Goal: Task Accomplishment & Management: Complete application form

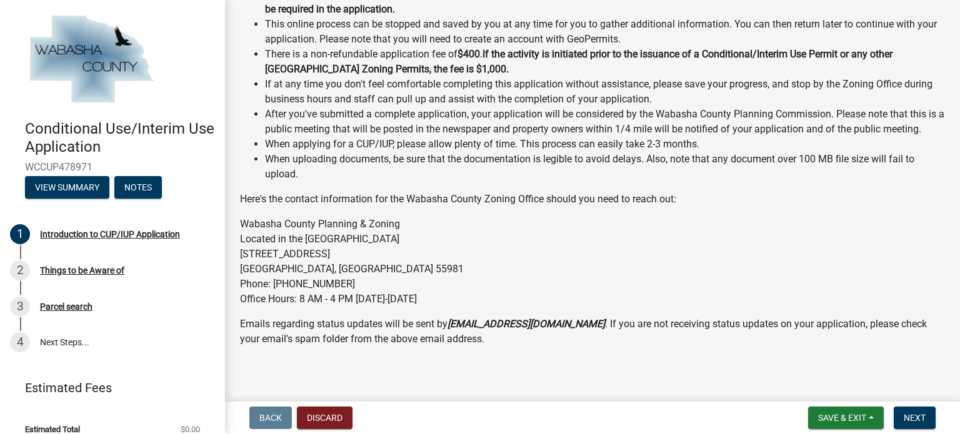
scroll to position [213, 0]
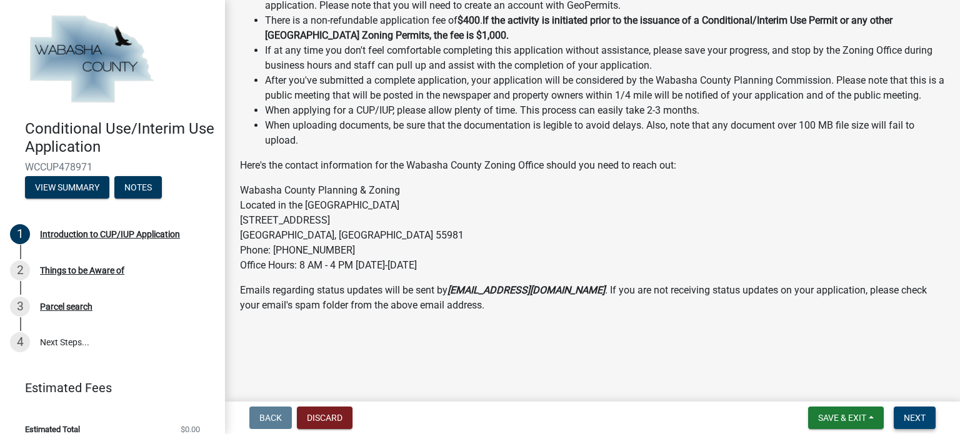
click at [916, 414] on span "Next" at bounding box center [915, 418] width 22 height 10
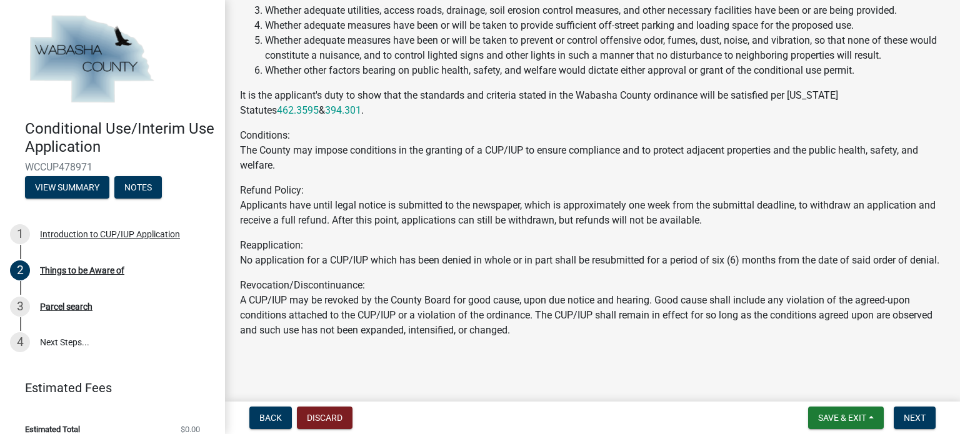
scroll to position [352, 0]
click at [918, 418] on span "Next" at bounding box center [915, 418] width 22 height 10
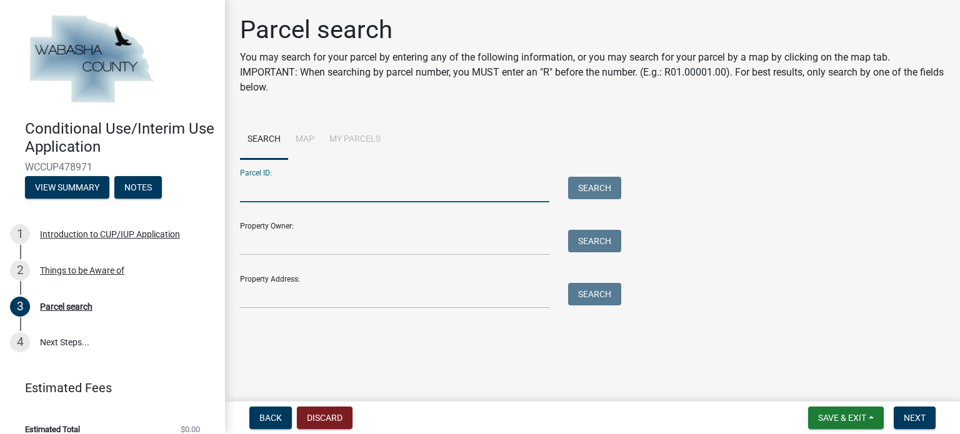
click at [374, 184] on input "Parcel ID:" at bounding box center [394, 190] width 309 height 26
click at [603, 185] on button "Search" at bounding box center [594, 188] width 53 height 23
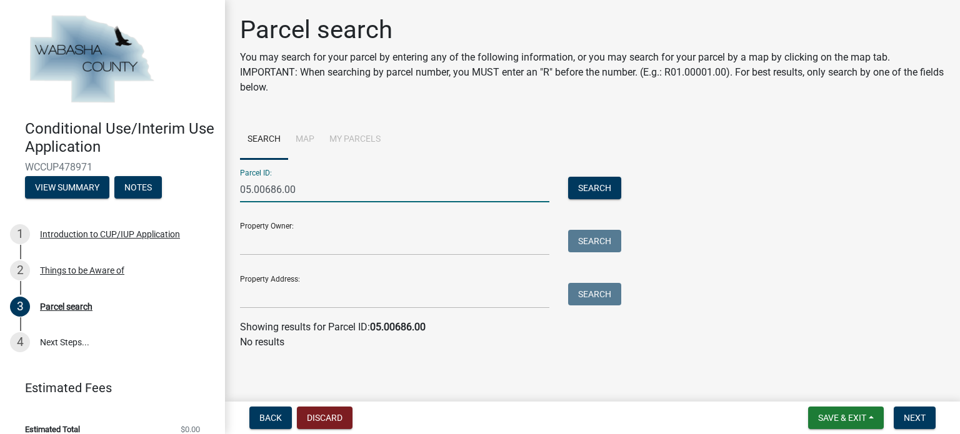
click at [408, 191] on input "05.00686.00" at bounding box center [394, 190] width 309 height 26
type input "0"
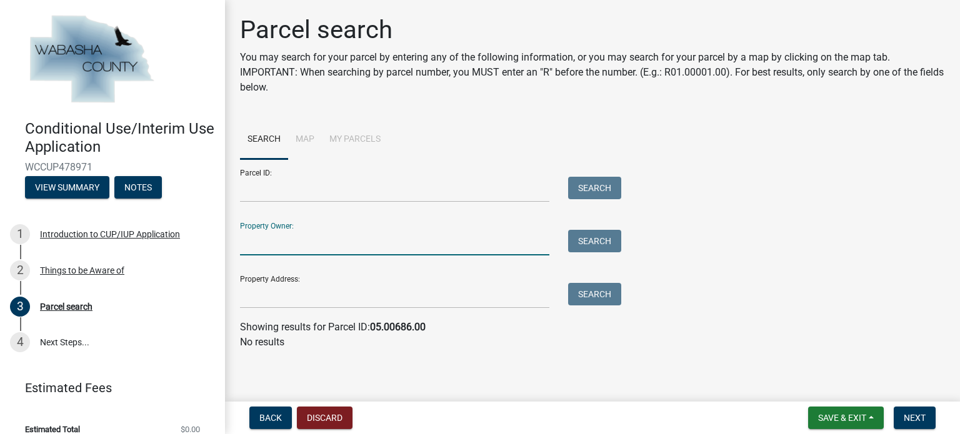
click at [323, 238] on input "Property Owner:" at bounding box center [394, 243] width 309 height 26
type input "[PERSON_NAME]"
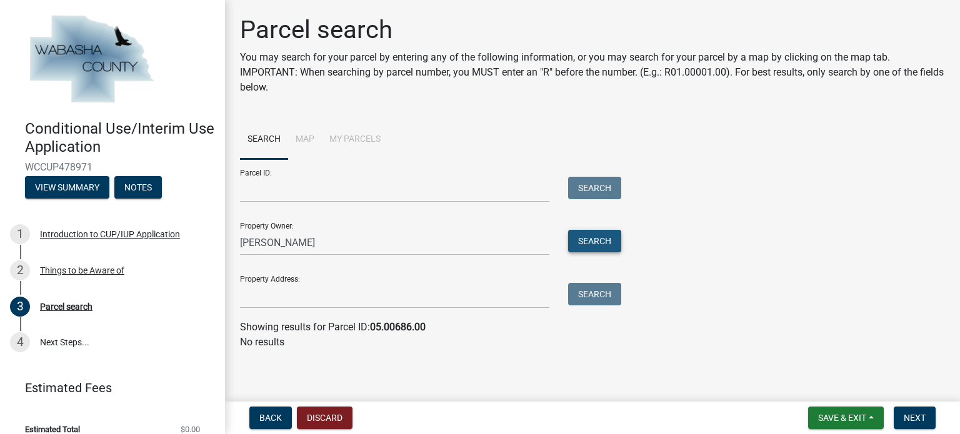
click at [611, 240] on button "Search" at bounding box center [594, 241] width 53 height 23
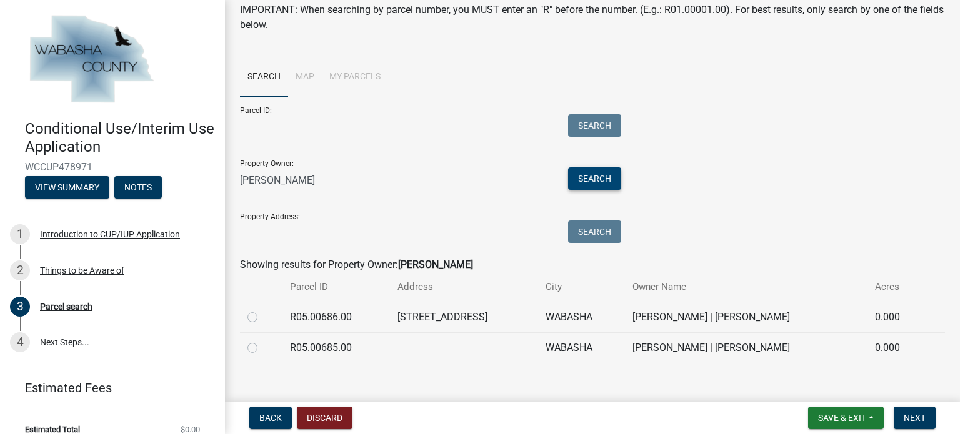
scroll to position [77, 0]
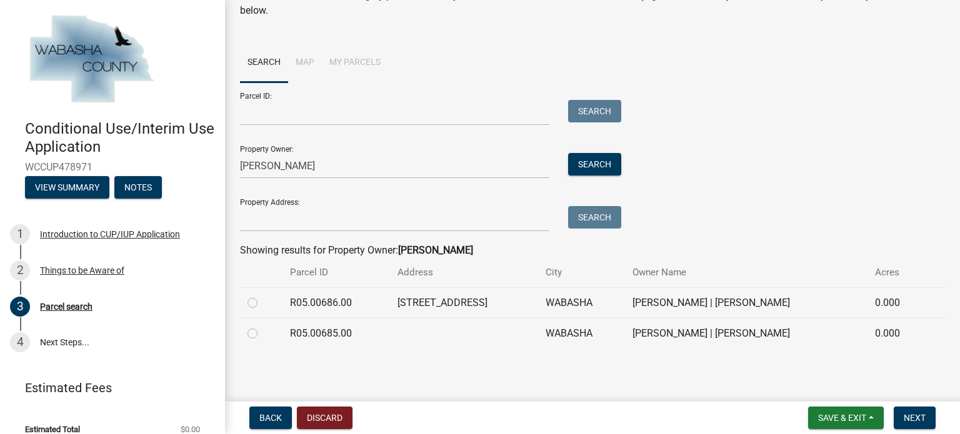
click at [263, 296] on label at bounding box center [263, 296] width 0 height 0
click at [263, 301] on input "radio" at bounding box center [267, 300] width 8 height 8
radio input "true"
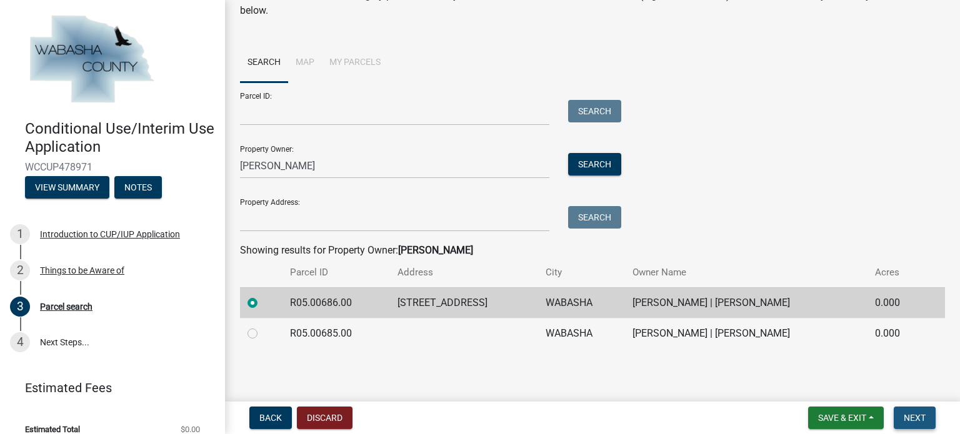
click at [918, 413] on span "Next" at bounding box center [915, 418] width 22 height 10
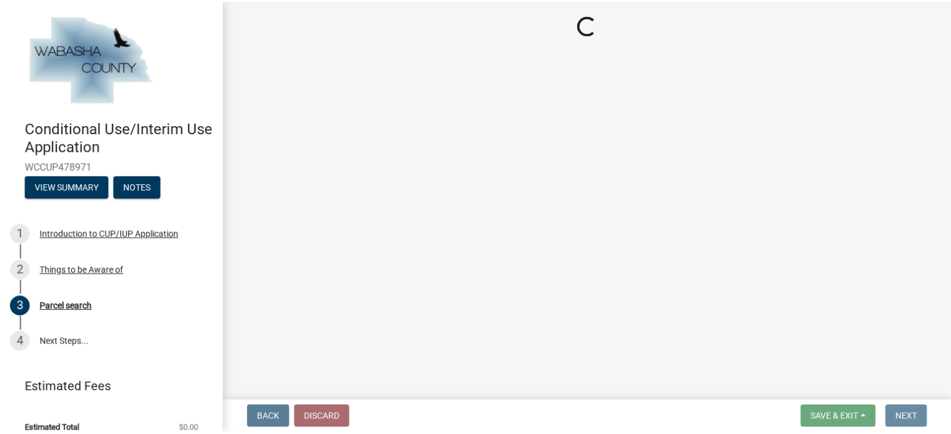
scroll to position [0, 0]
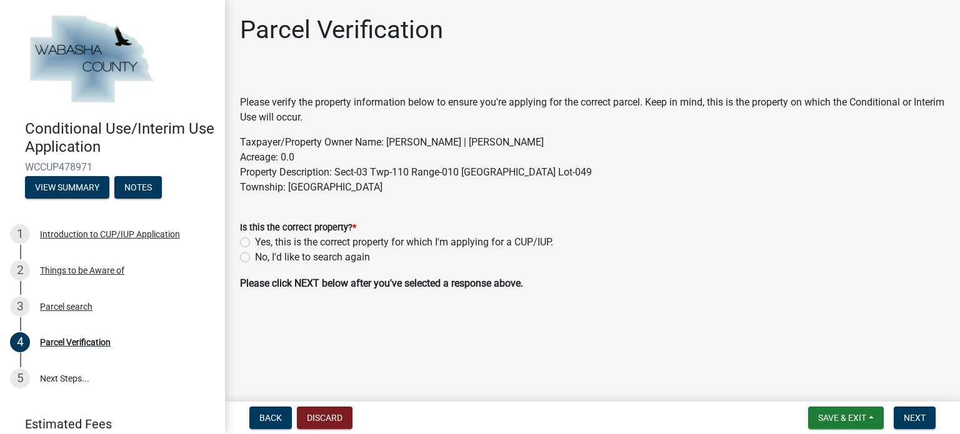
click at [255, 243] on label "Yes, this is the correct property for which I'm applying for a CUP/IUP." at bounding box center [404, 242] width 298 height 15
click at [255, 243] on input "Yes, this is the correct property for which I'm applying for a CUP/IUP." at bounding box center [259, 239] width 8 height 8
radio input "true"
click at [920, 422] on span "Next" at bounding box center [915, 418] width 22 height 10
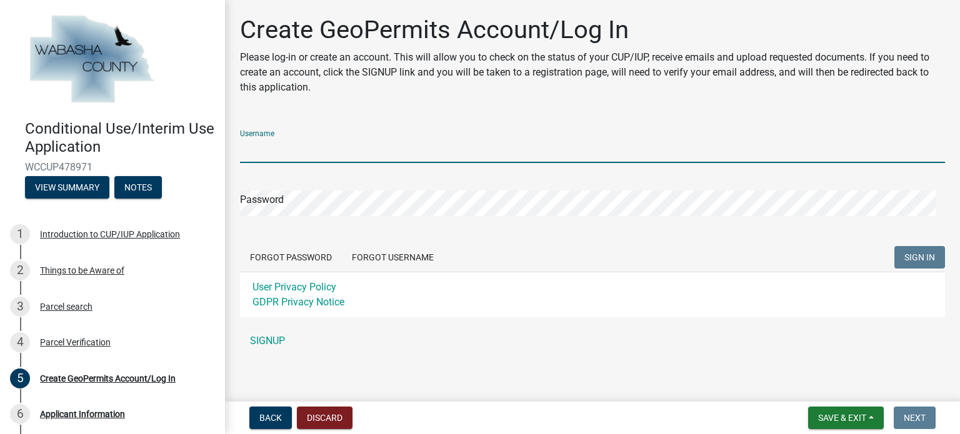
click at [290, 150] on input "Username" at bounding box center [592, 151] width 705 height 26
click at [389, 252] on form "Username Password Forgot Password Forgot Username SIGN IN User Privacy Policy G…" at bounding box center [592, 219] width 705 height 198
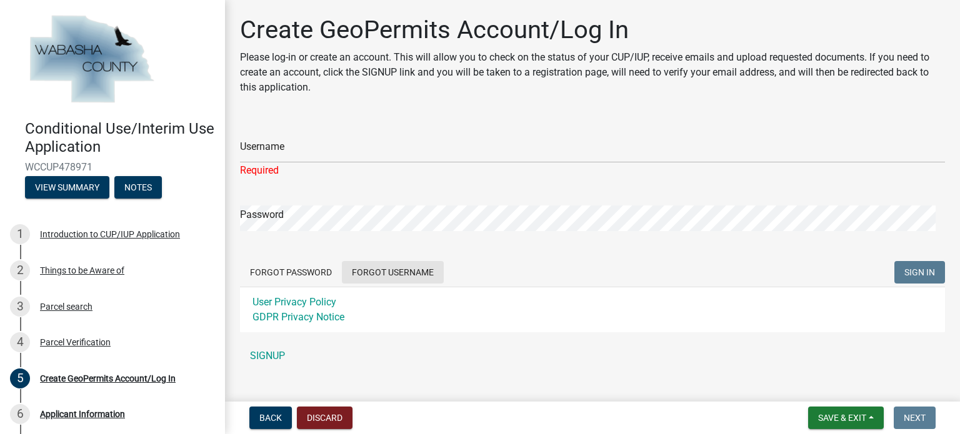
click at [409, 267] on button "Forgot Username" at bounding box center [393, 272] width 102 height 23
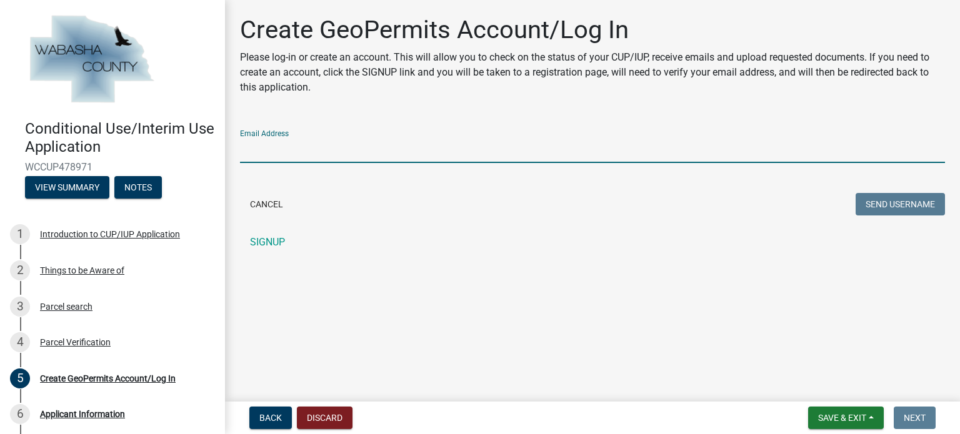
click at [325, 138] on input "Email Address" at bounding box center [592, 151] width 705 height 26
type input "A"
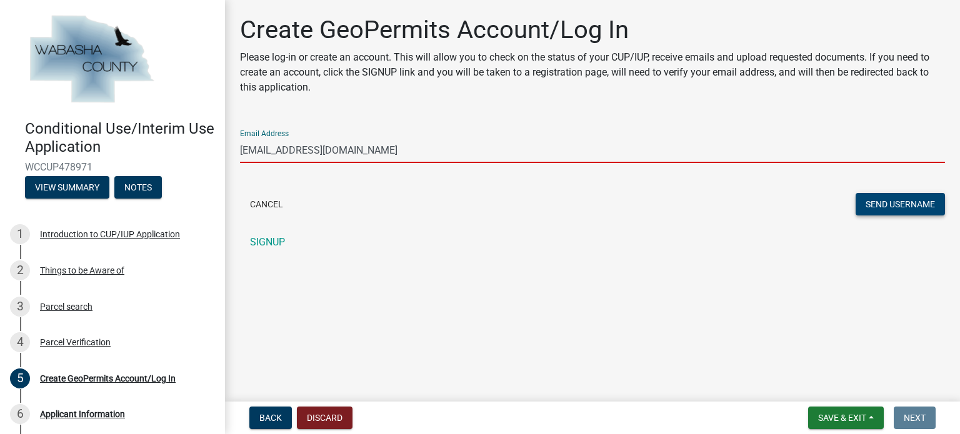
type input "[EMAIL_ADDRESS][DOMAIN_NAME]"
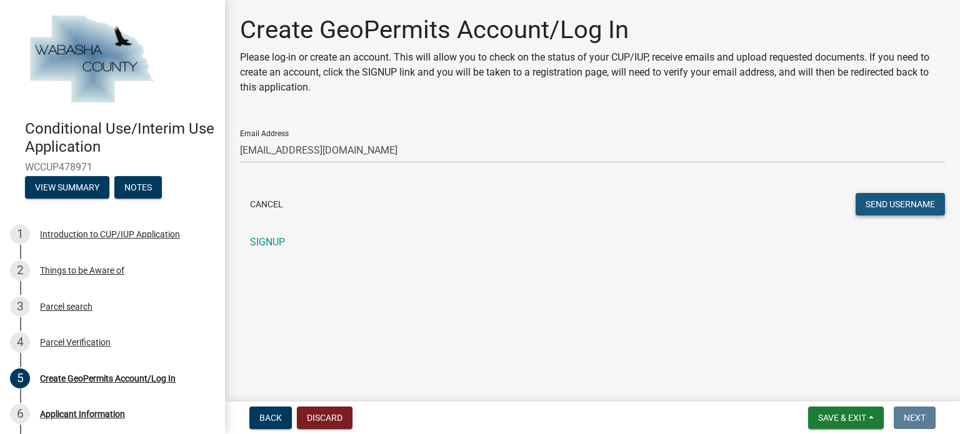
click at [908, 206] on button "Send Username" at bounding box center [900, 204] width 89 height 23
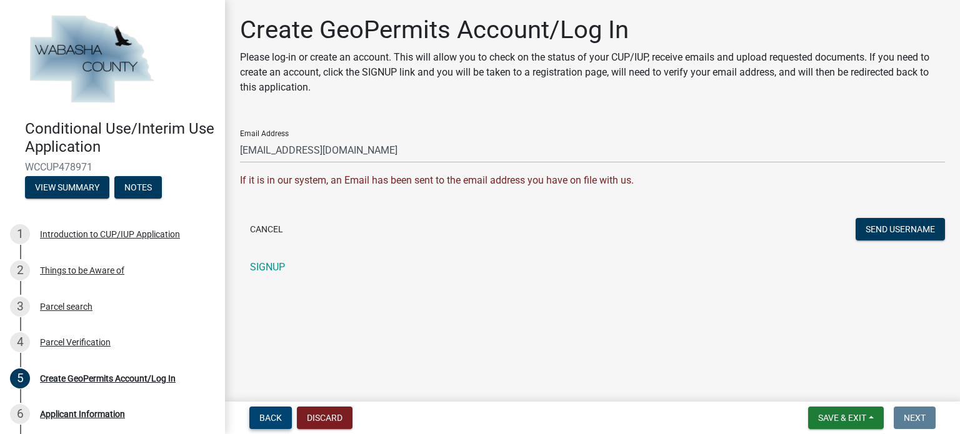
click at [268, 412] on button "Back" at bounding box center [270, 418] width 43 height 23
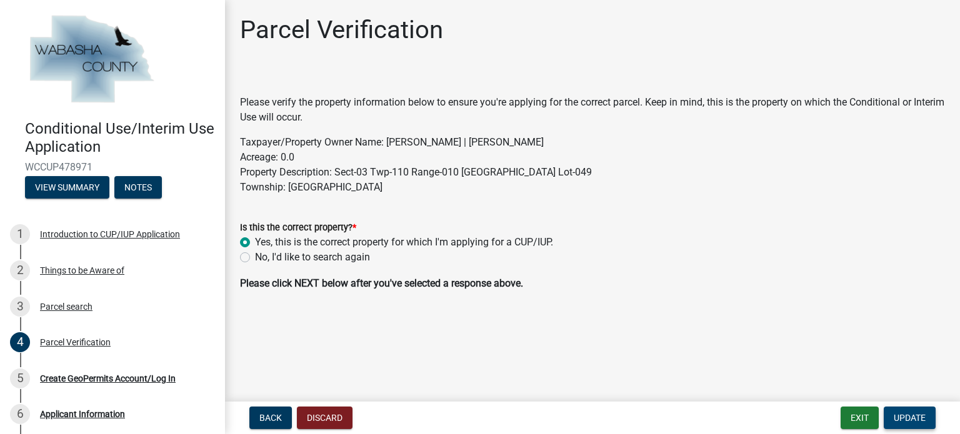
click at [908, 421] on span "Update" at bounding box center [910, 418] width 32 height 10
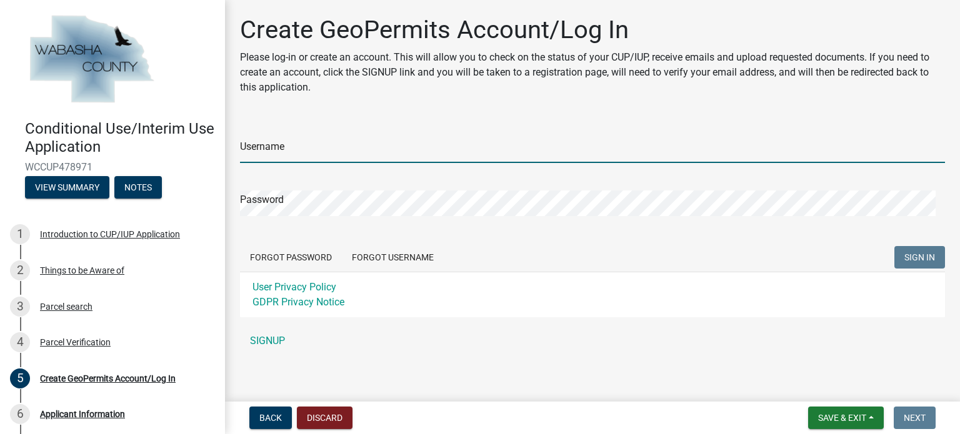
click at [503, 149] on input "Username" at bounding box center [592, 151] width 705 height 26
type input "amandacaturia"
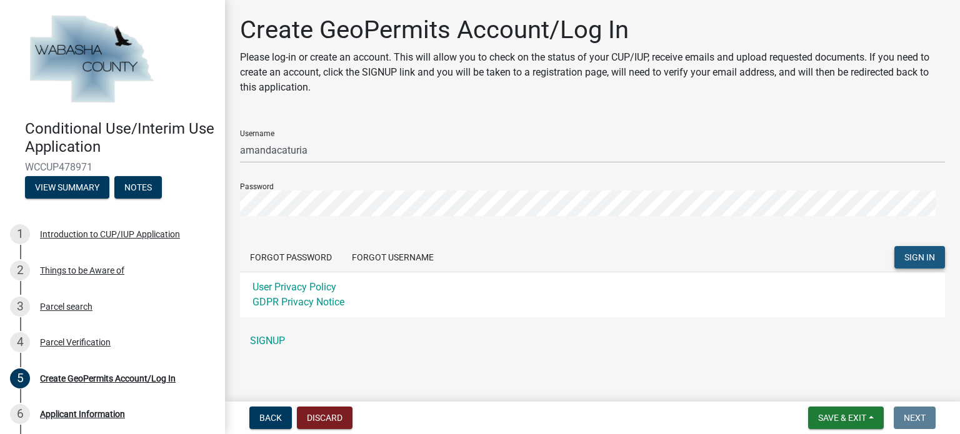
click at [926, 258] on button "SIGN IN" at bounding box center [920, 257] width 51 height 23
click at [923, 260] on span "SIGN IN" at bounding box center [920, 258] width 31 height 10
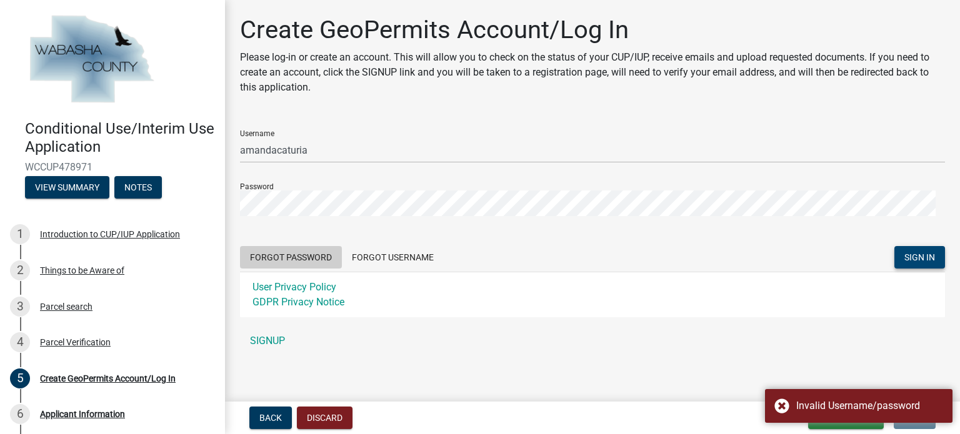
click at [275, 258] on button "Forgot Password" at bounding box center [291, 257] width 102 height 23
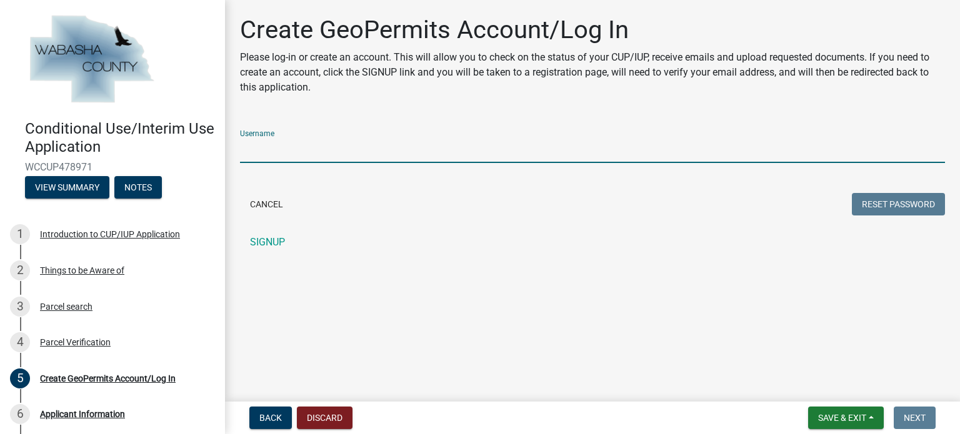
click at [284, 154] on input "Username" at bounding box center [592, 151] width 705 height 26
type input "amandacaturia"
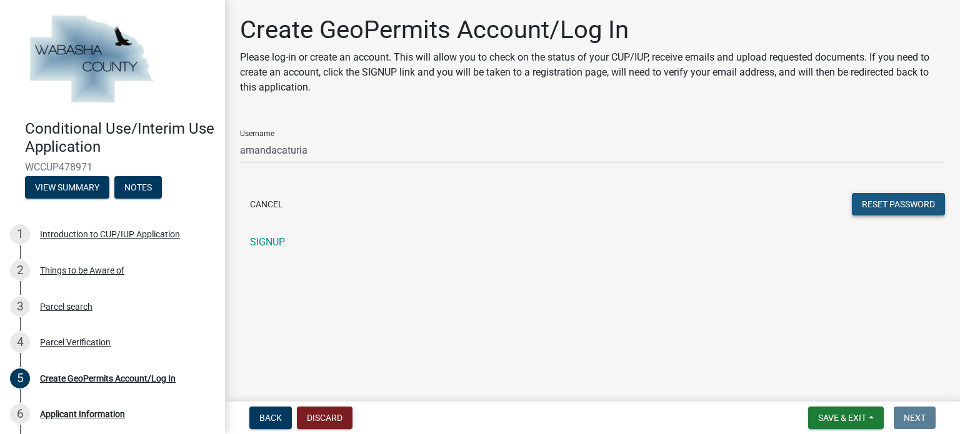
click at [873, 199] on button "Reset Password" at bounding box center [898, 204] width 93 height 23
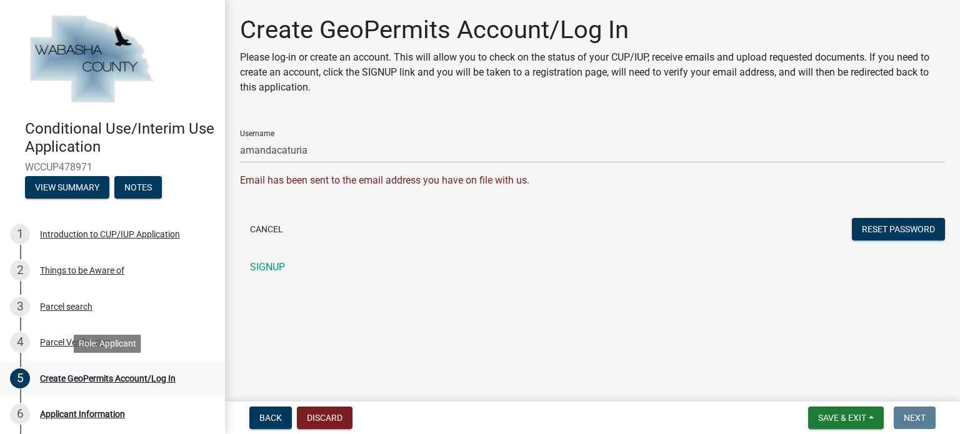
click at [140, 384] on div "5 Create GeoPermits Account/Log In" at bounding box center [107, 379] width 195 height 20
drag, startPoint x: 78, startPoint y: 376, endPoint x: 85, endPoint y: 384, distance: 10.2
click at [85, 384] on div "5 Create GeoPermits Account/Log In" at bounding box center [107, 379] width 195 height 20
click at [85, 377] on div "Create GeoPermits Account/Log In" at bounding box center [108, 378] width 136 height 9
click at [125, 378] on div "Create GeoPermits Account/Log In" at bounding box center [108, 378] width 136 height 9
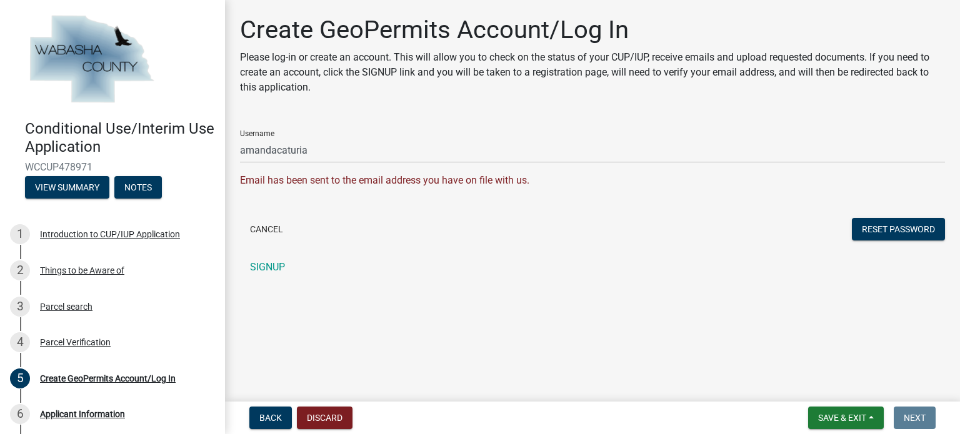
click at [405, 332] on main "Create GeoPermits Account/Log In Please log-in or create an account. This will …" at bounding box center [592, 198] width 735 height 397
click at [276, 422] on button "Back" at bounding box center [270, 418] width 43 height 23
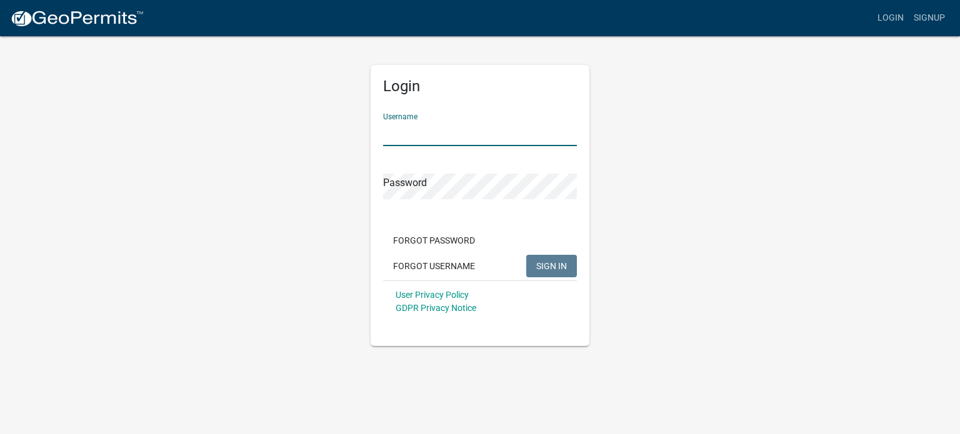
click at [507, 133] on input "Username" at bounding box center [480, 134] width 194 height 26
type input "amandacaturia"
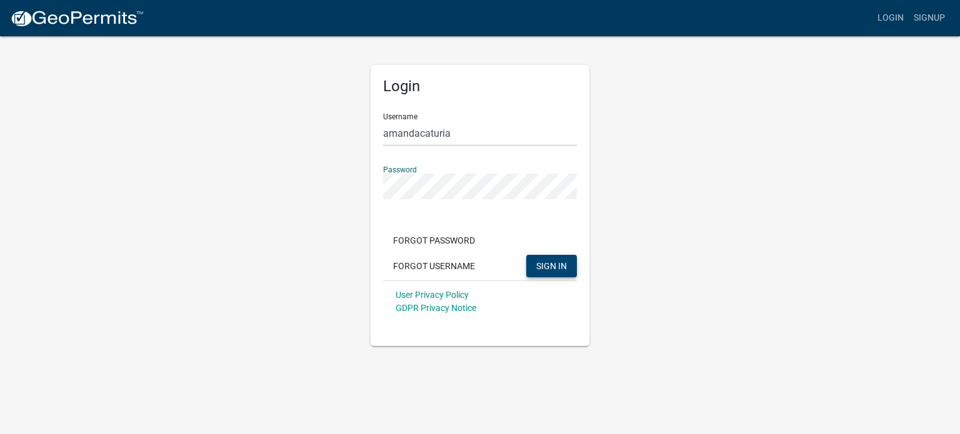
click at [535, 264] on button "SIGN IN" at bounding box center [551, 266] width 51 height 23
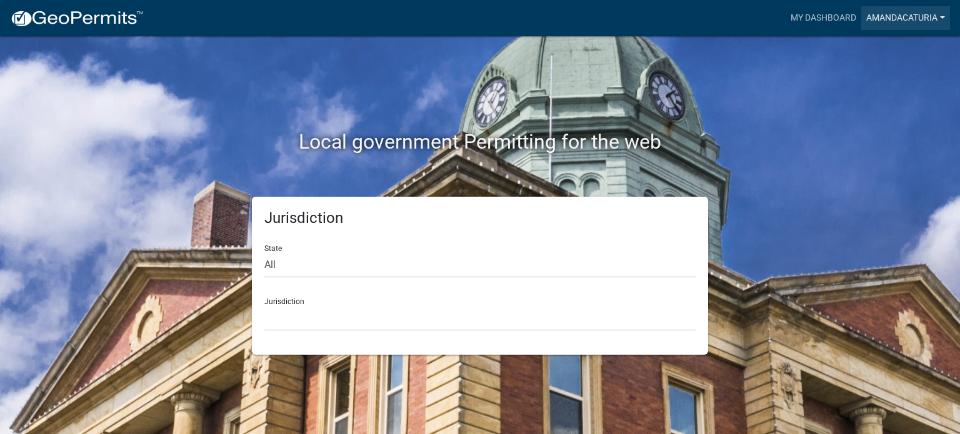
click at [911, 17] on link "amandacaturia" at bounding box center [905, 18] width 89 height 24
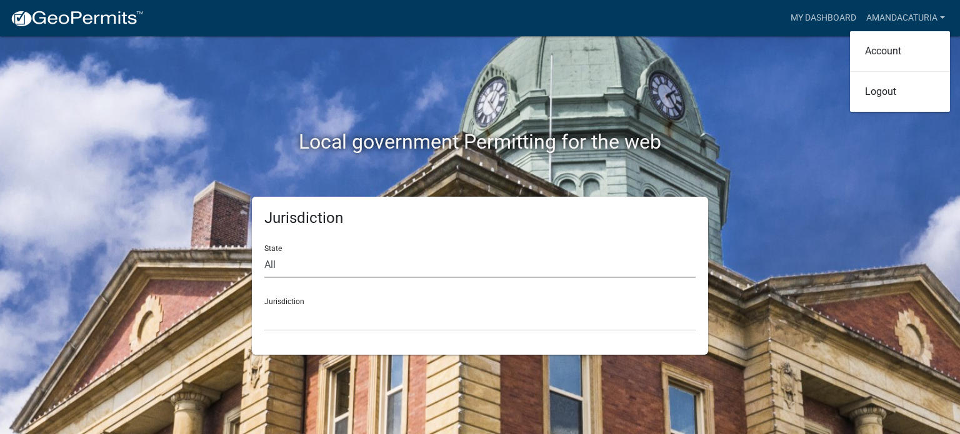
click at [273, 264] on select "All [US_STATE] [US_STATE] [US_STATE] [US_STATE] [US_STATE] [US_STATE] [US_STATE…" at bounding box center [479, 266] width 431 height 26
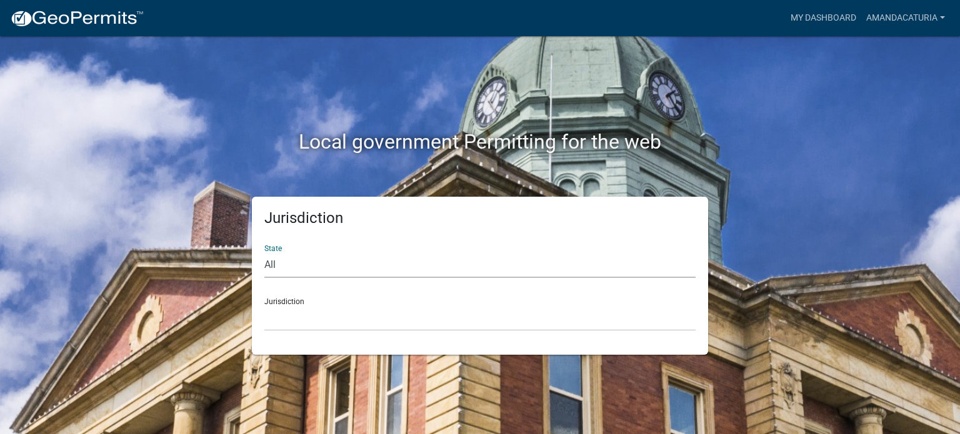
select select "[US_STATE]"
click at [264, 253] on select "All [US_STATE] [US_STATE] [US_STATE] [US_STATE] [US_STATE] [US_STATE] [US_STATE…" at bounding box center [479, 266] width 431 height 26
click at [313, 322] on select "[GEOGRAPHIC_DATA], [US_STATE] [GEOGRAPHIC_DATA], [US_STATE] [GEOGRAPHIC_DATA], …" at bounding box center [479, 319] width 431 height 26
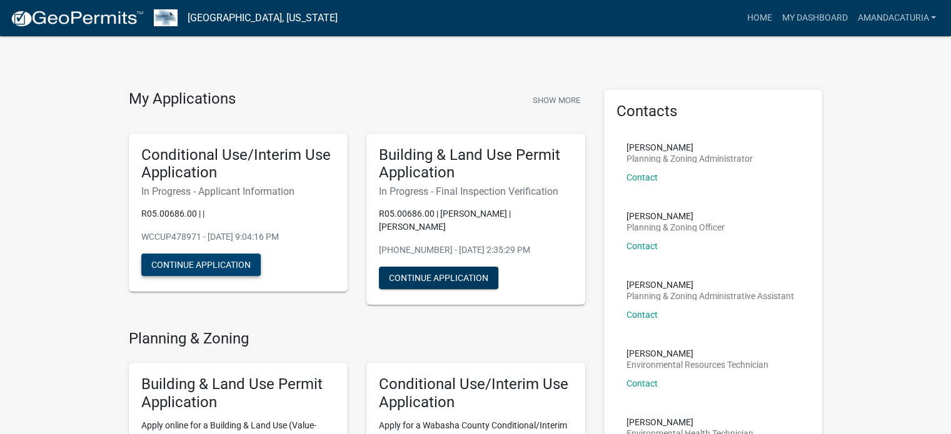
click at [184, 266] on button "Continue Application" at bounding box center [200, 265] width 119 height 23
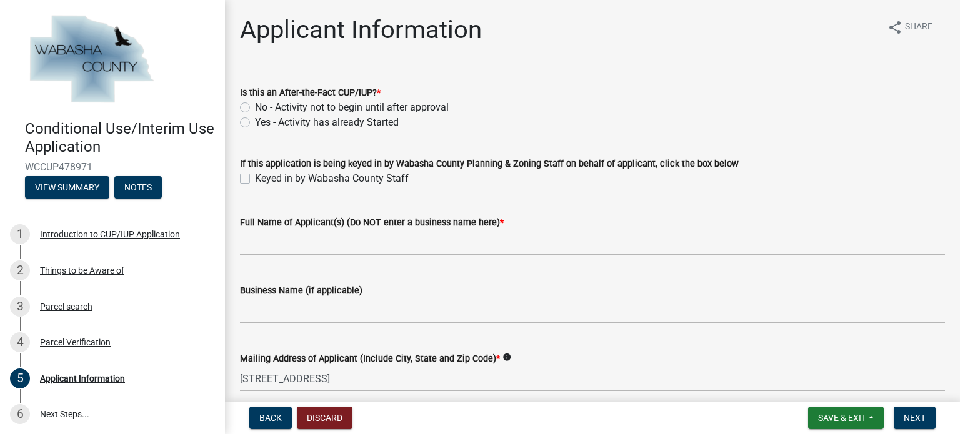
click at [255, 107] on label "No - Activity not to begin until after approval" at bounding box center [352, 107] width 194 height 15
click at [255, 107] on input "No - Activity not to begin until after approval" at bounding box center [259, 104] width 8 height 8
radio input "true"
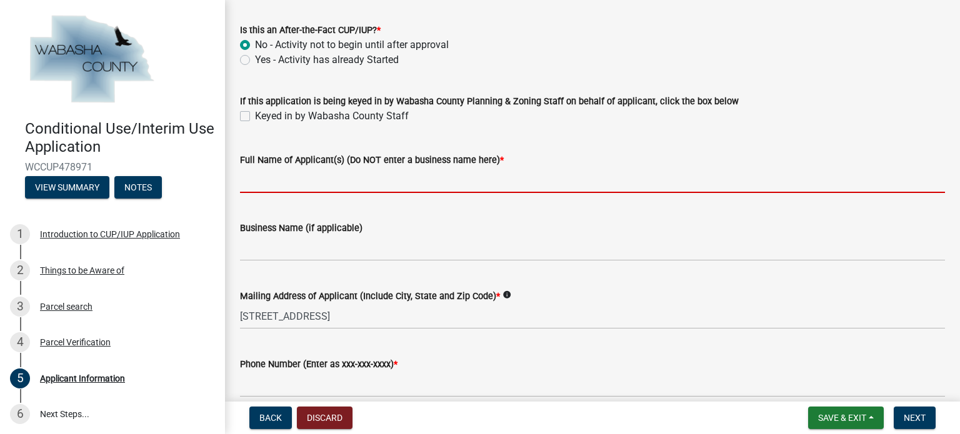
click at [301, 179] on input "Full Name of Applicant(s) (Do NOT enter a business name here) *" at bounding box center [592, 181] width 705 height 26
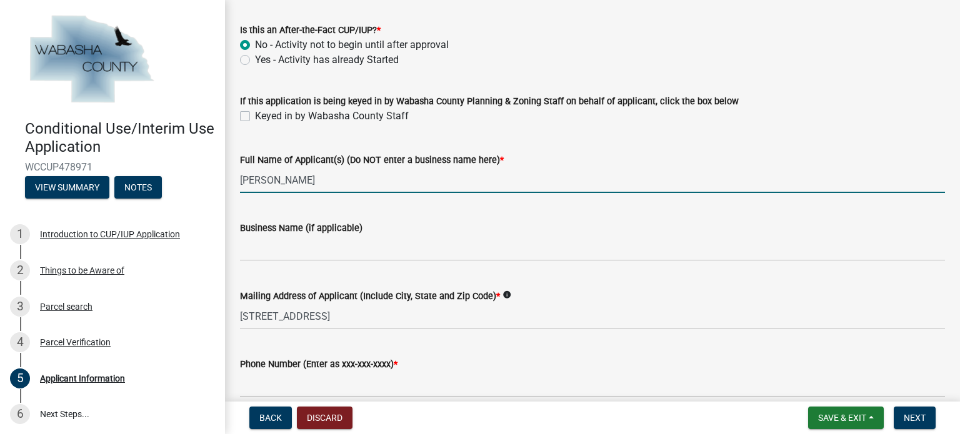
type input "[PERSON_NAME]"
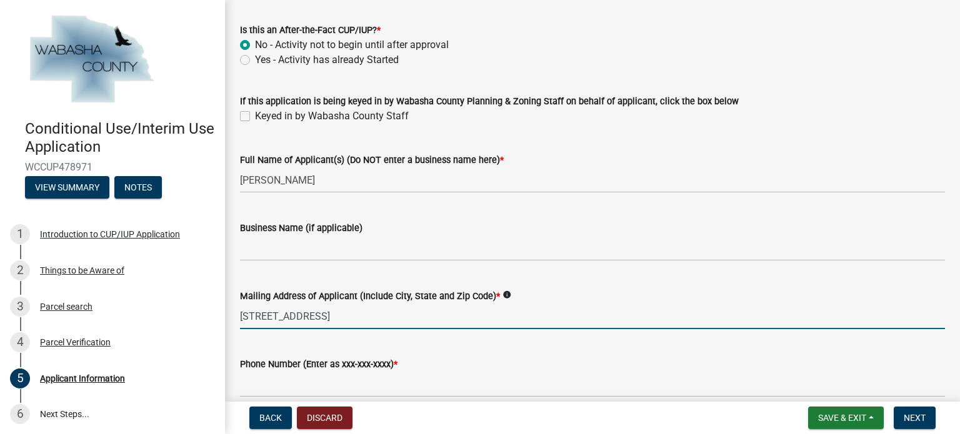
click at [432, 309] on input "[STREET_ADDRESS]" at bounding box center [592, 317] width 705 height 26
drag, startPoint x: 431, startPoint y: 319, endPoint x: 200, endPoint y: 314, distance: 230.7
click at [200, 314] on div "Conditional Use/Interim Use Application WCCUP478971 View Summary Notes 1 Introd…" at bounding box center [480, 217] width 960 height 434
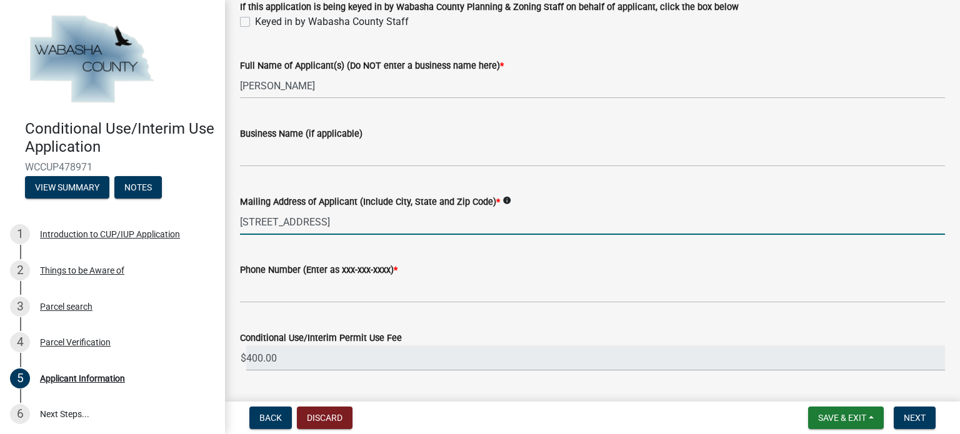
scroll to position [188, 0]
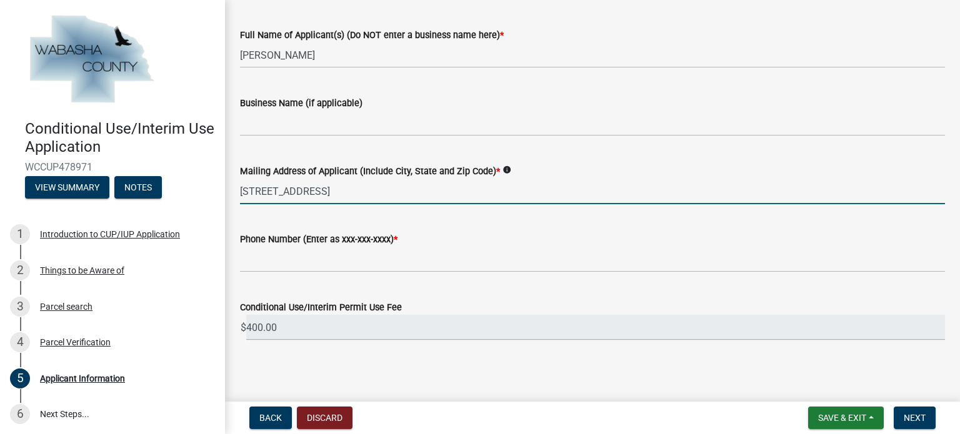
type input "[STREET_ADDRESS]"
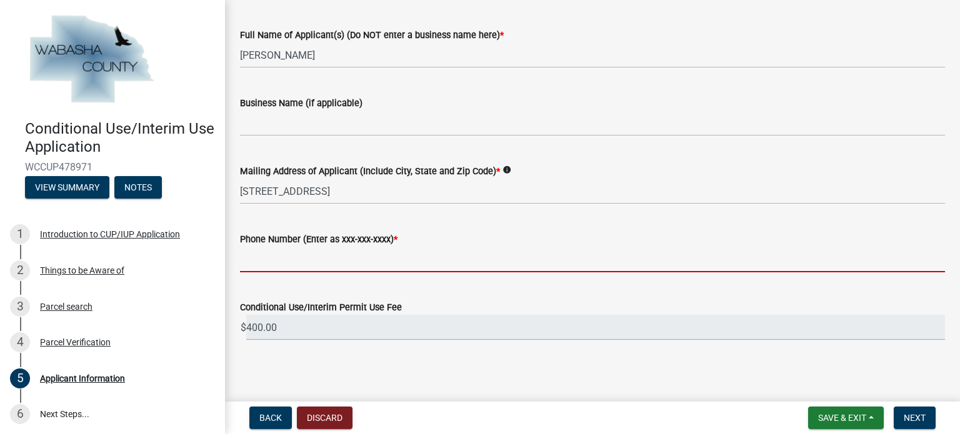
click at [312, 263] on input "Phone Number (Enter as xxx-xxx-xxxx) *" at bounding box center [592, 260] width 705 height 26
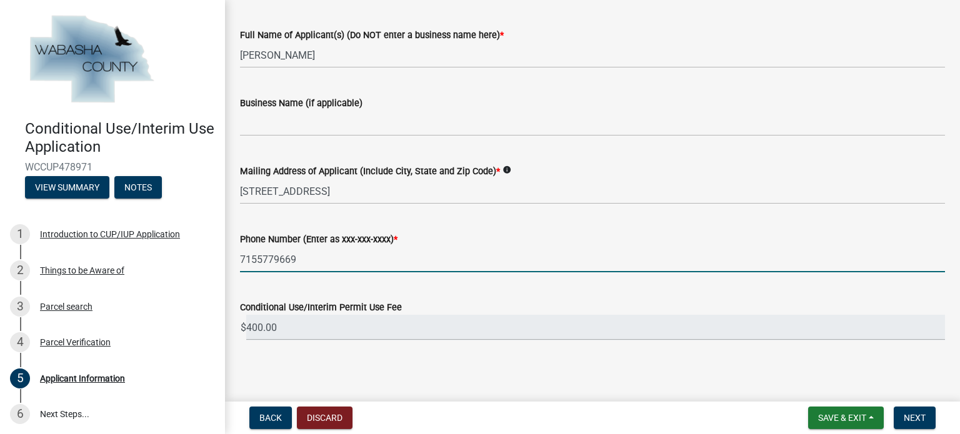
click at [272, 254] on input "7155779669" at bounding box center [592, 260] width 705 height 26
click at [255, 256] on input "715577-9669" at bounding box center [592, 260] width 705 height 26
click at [368, 263] on input "[PHONE_NUMBER]" at bounding box center [592, 260] width 705 height 26
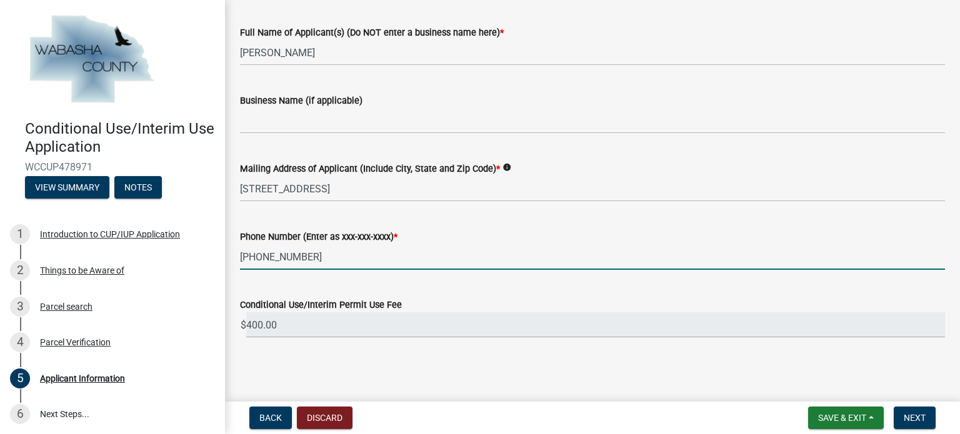
scroll to position [191, 0]
type input "[PHONE_NUMBER]"
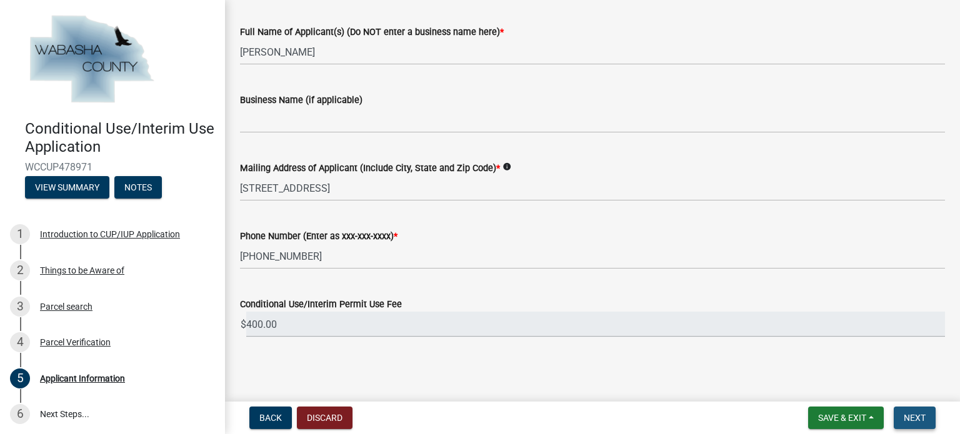
click at [923, 422] on span "Next" at bounding box center [915, 418] width 22 height 10
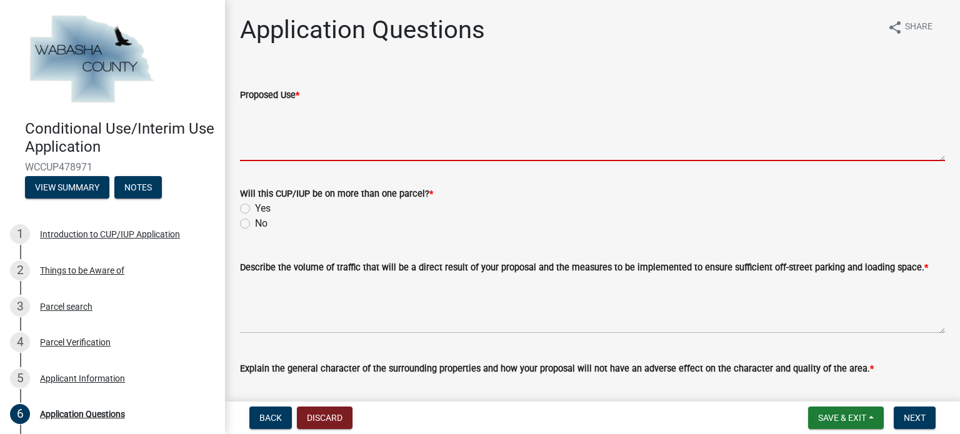
click at [295, 150] on textarea "Proposed Use *" at bounding box center [592, 132] width 705 height 59
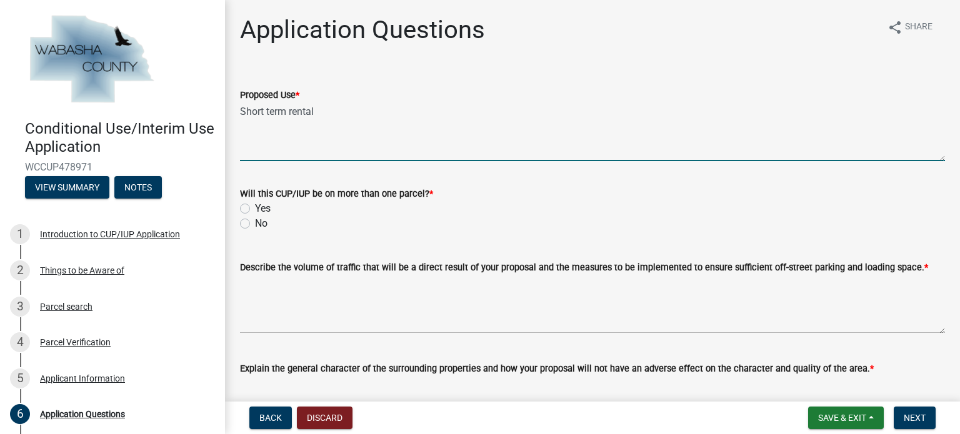
type textarea "Short term rental"
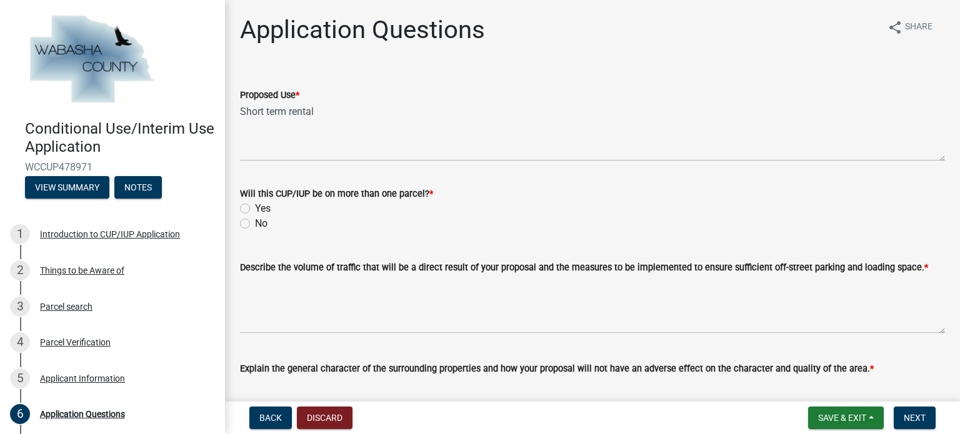
click at [255, 224] on label "No" at bounding box center [261, 223] width 13 height 15
click at [255, 224] on input "No" at bounding box center [259, 220] width 8 height 8
radio input "true"
click at [382, 224] on div "No" at bounding box center [592, 223] width 705 height 15
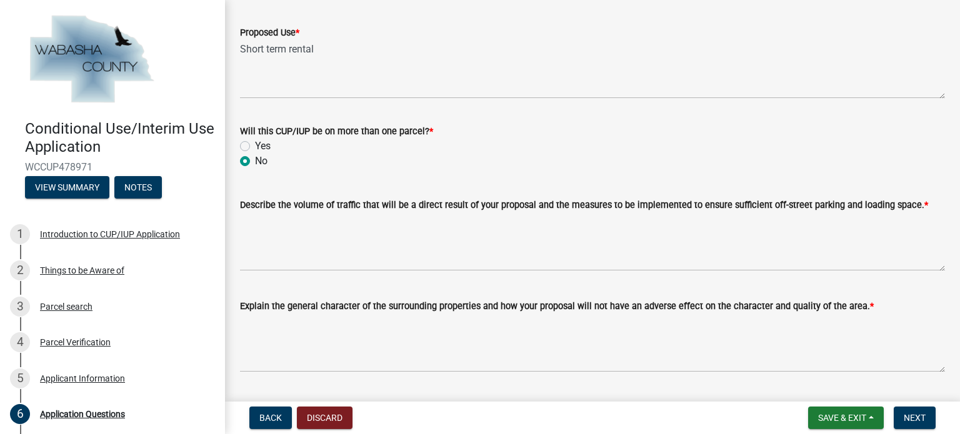
scroll to position [125, 0]
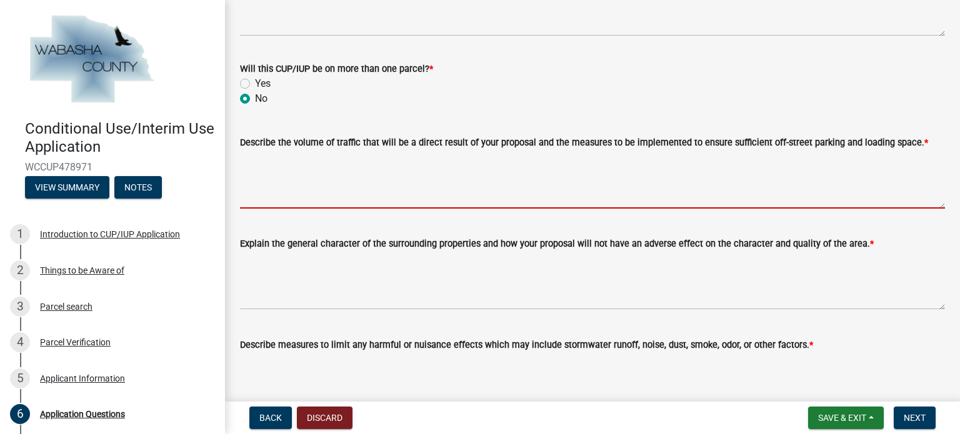
click at [338, 184] on textarea "Describe the volume of traffic that will be a direct result of your proposal an…" at bounding box center [592, 179] width 705 height 59
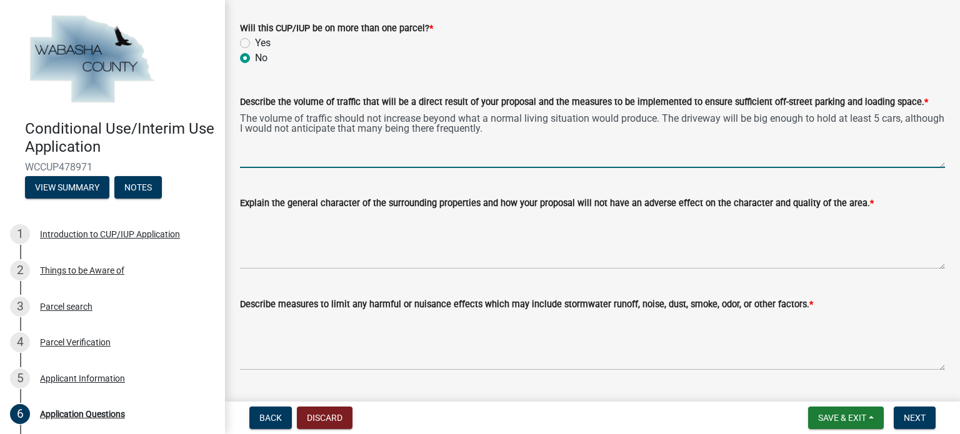
scroll to position [188, 0]
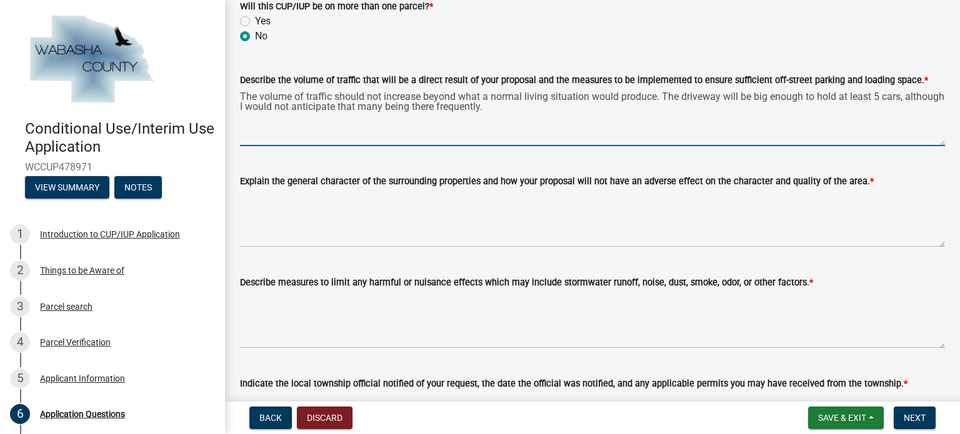
type textarea "The volume of traffic should not increase beyond what a normal living situation…"
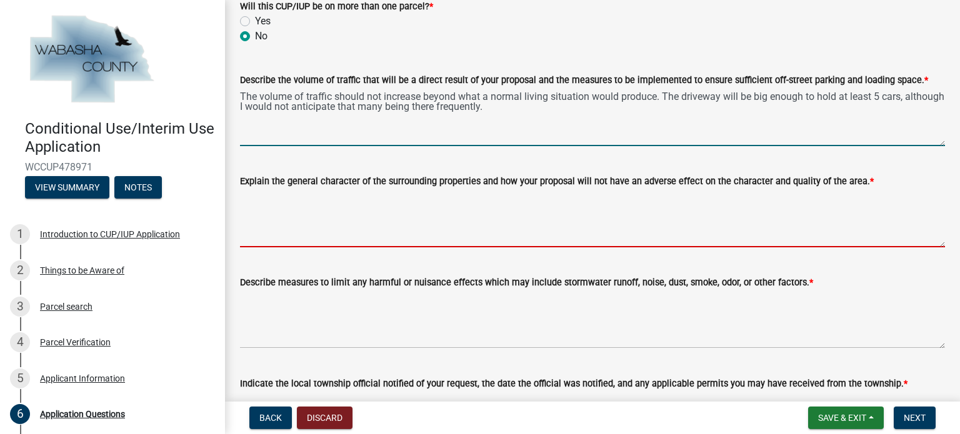
click at [285, 234] on textarea "Explain the general character of the surrounding properties and how your propos…" at bounding box center [592, 218] width 705 height 59
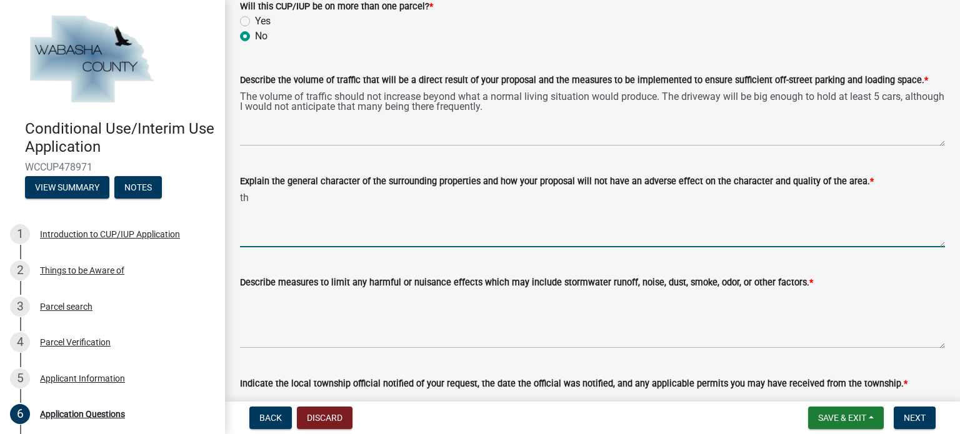
type textarea "t"
click at [639, 199] on textarea "The way the property is situated, we really only have 2 next door neighbors (no…" at bounding box center [592, 218] width 705 height 59
click at [668, 199] on textarea "The way the property is situated, we really only have 2 next door neighbors (no…" at bounding box center [592, 218] width 705 height 59
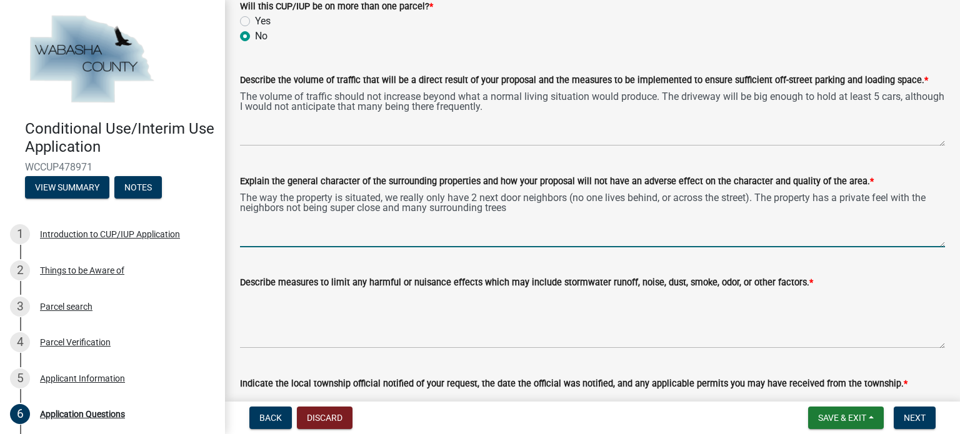
click at [386, 207] on textarea "The way the property is situated, we really only have 2 next door neighbors (no…" at bounding box center [592, 218] width 705 height 59
click at [564, 208] on textarea "The way the property is situated, we really only have 2 next door neighbors (no…" at bounding box center [592, 218] width 705 height 59
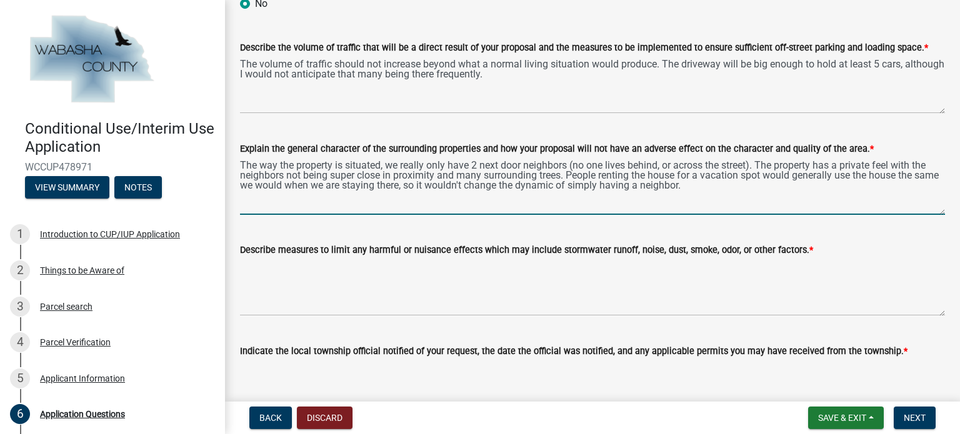
scroll to position [250, 0]
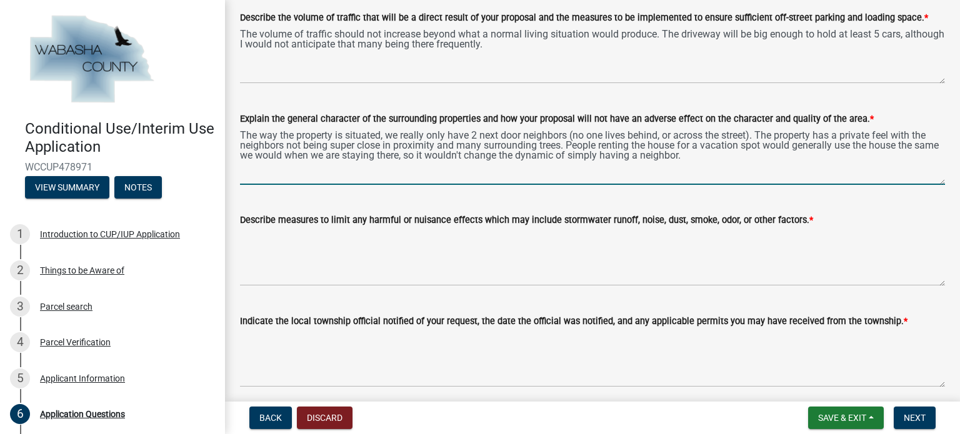
type textarea "The way the property is situated, we really only have 2 next door neighbors (no…"
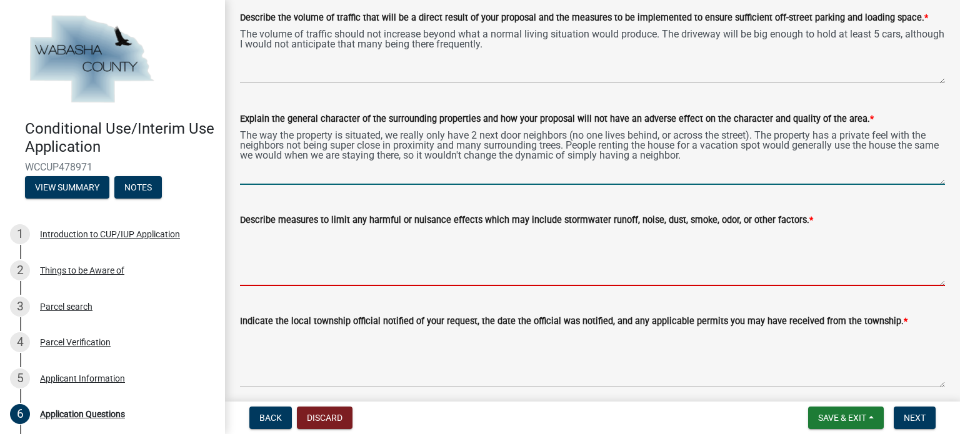
click at [313, 270] on textarea "Describe measures to limit any harmful or nuisance effects which may include st…" at bounding box center [592, 257] width 705 height 59
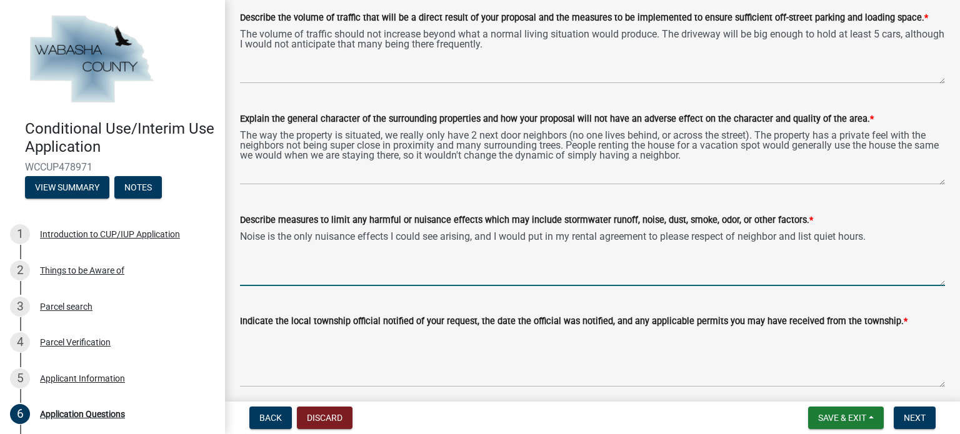
click at [743, 236] on textarea "Noise is the only nuisance effects I could see arising, and I would put in my r…" at bounding box center [592, 257] width 705 height 59
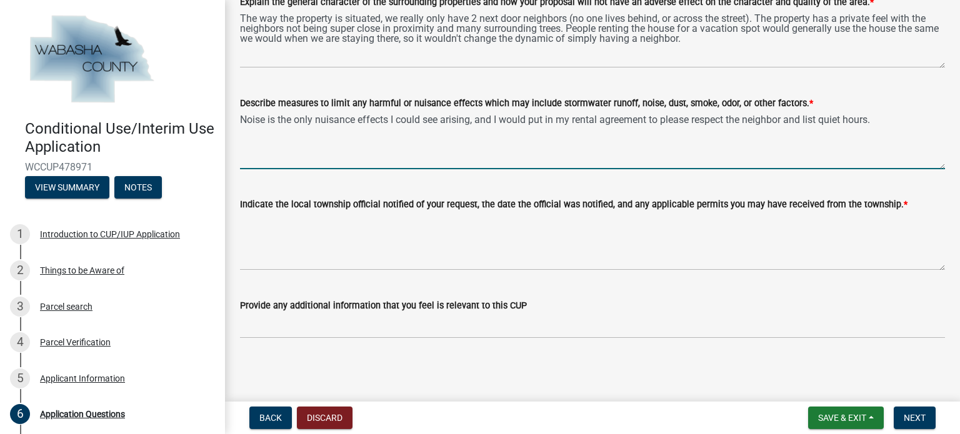
scroll to position [368, 0]
type textarea "Noise is the only nuisance effects I could see arising, and I would put in my r…"
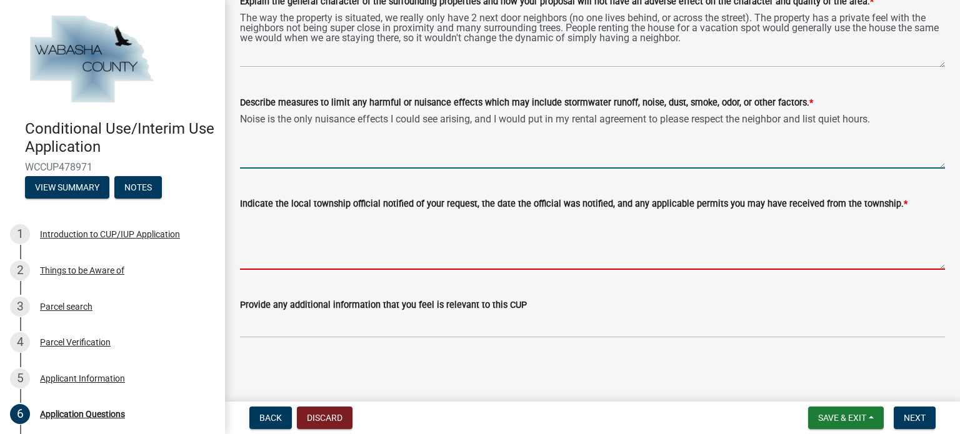
click at [335, 246] on textarea "Indicate the local township official notified of your request, the date the off…" at bounding box center [592, 240] width 705 height 59
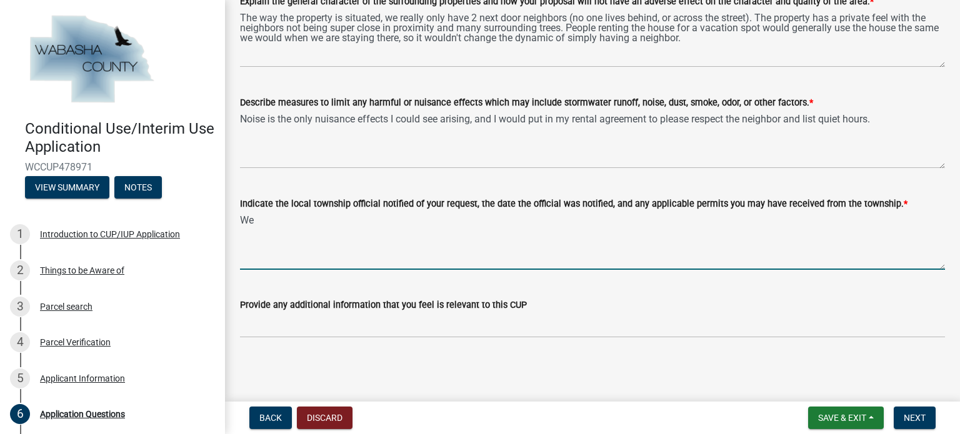
type textarea "W"
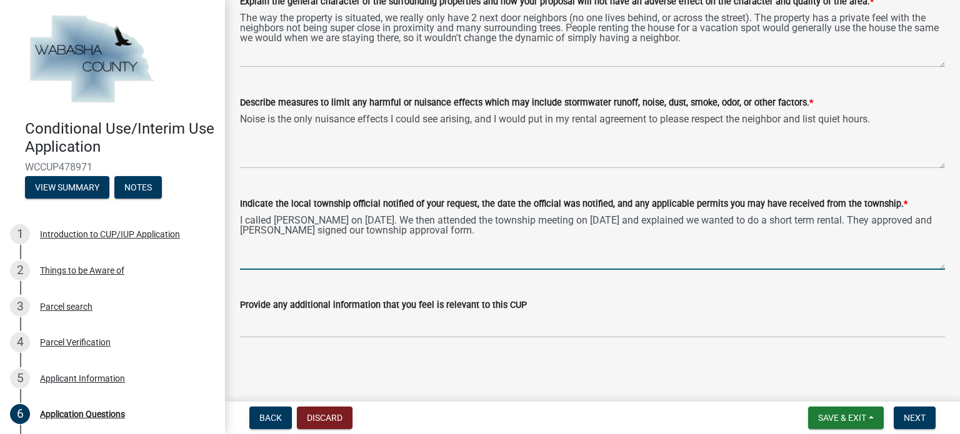
type textarea "I called [PERSON_NAME] on [DATE]. We then attended the township meeting on [DAT…"
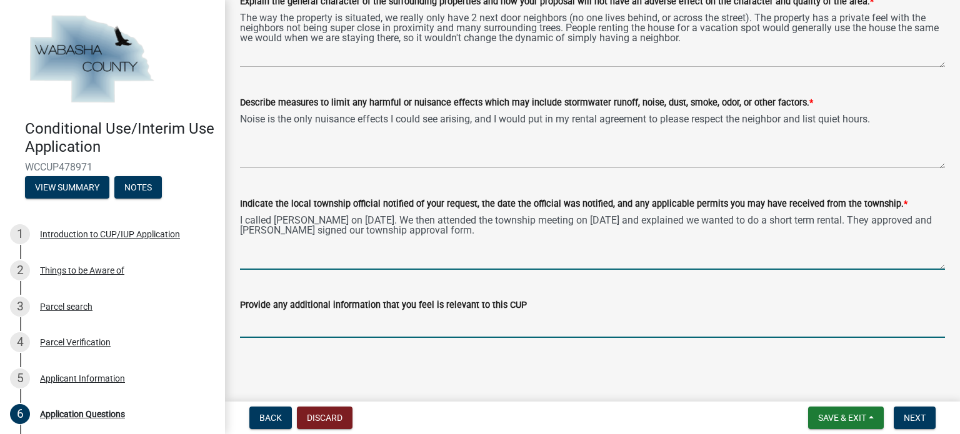
click at [418, 327] on input "Provide any additional information that you feel is relevant to this CUP" at bounding box center [592, 326] width 705 height 26
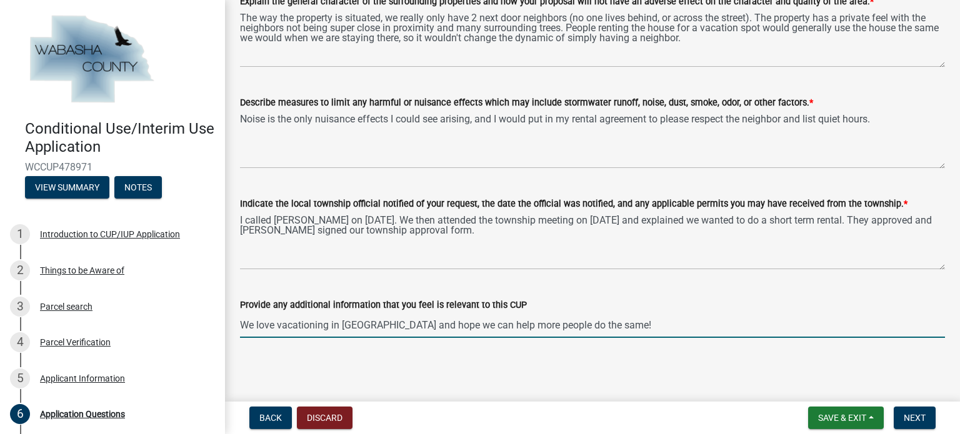
type input "We love vacationing in [GEOGRAPHIC_DATA] and hope we can help more people do th…"
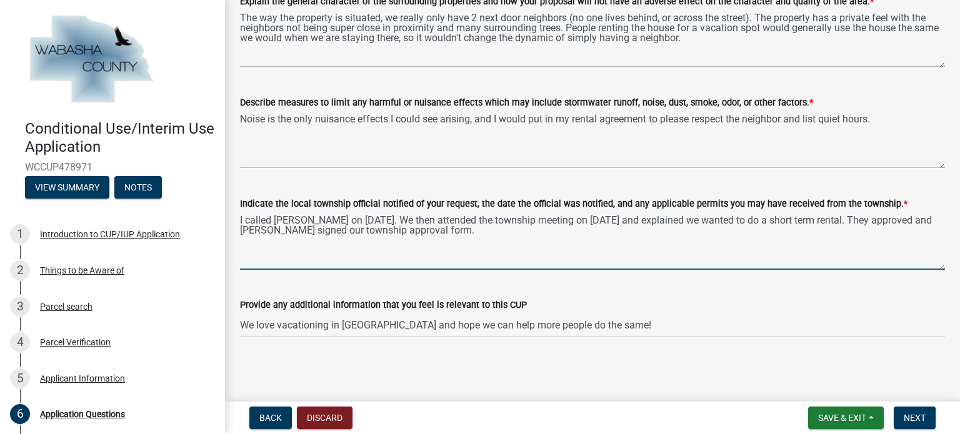
click at [907, 221] on textarea "I called [PERSON_NAME] on [DATE]. We then attended the township meeting on [DAT…" at bounding box center [592, 240] width 705 height 59
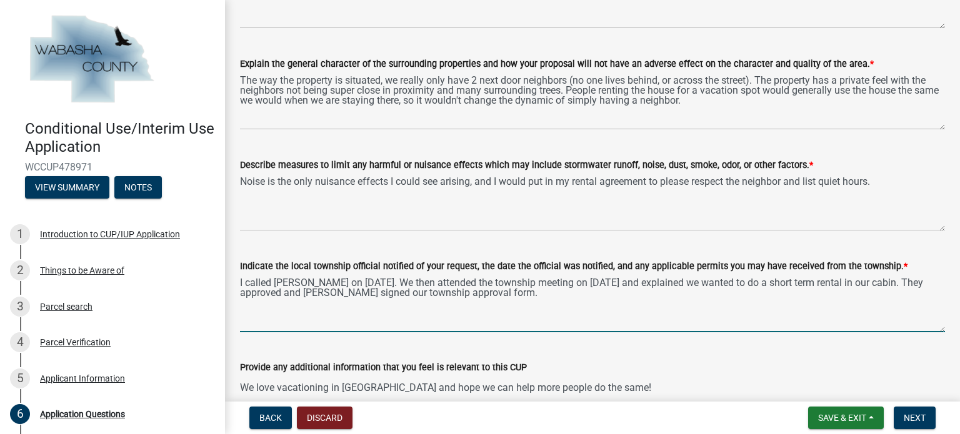
type textarea "I called [PERSON_NAME] on [DATE]. We then attended the township meeting on [DAT…"
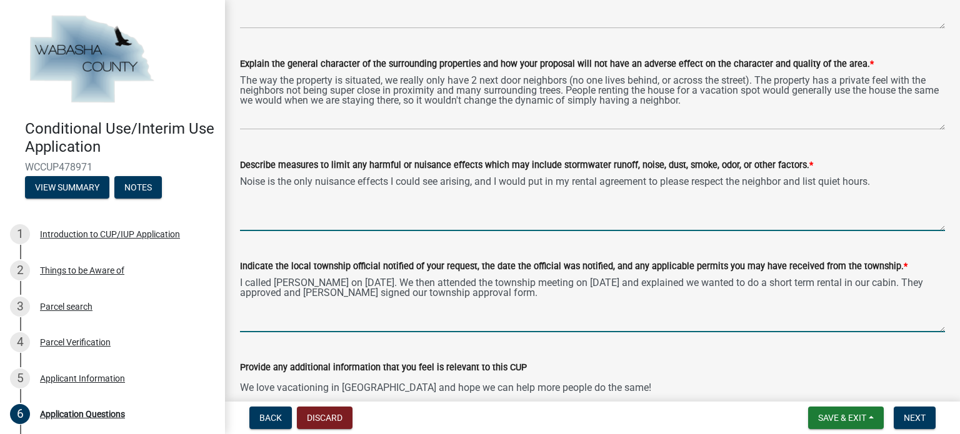
click at [388, 181] on textarea "Noise is the only nuisance effects I could see arising, and I would put in my r…" at bounding box center [592, 202] width 705 height 59
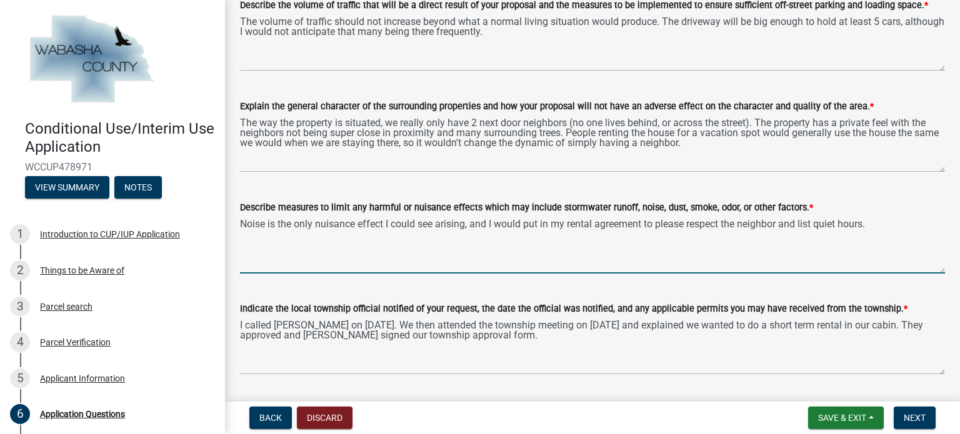
scroll to position [243, 0]
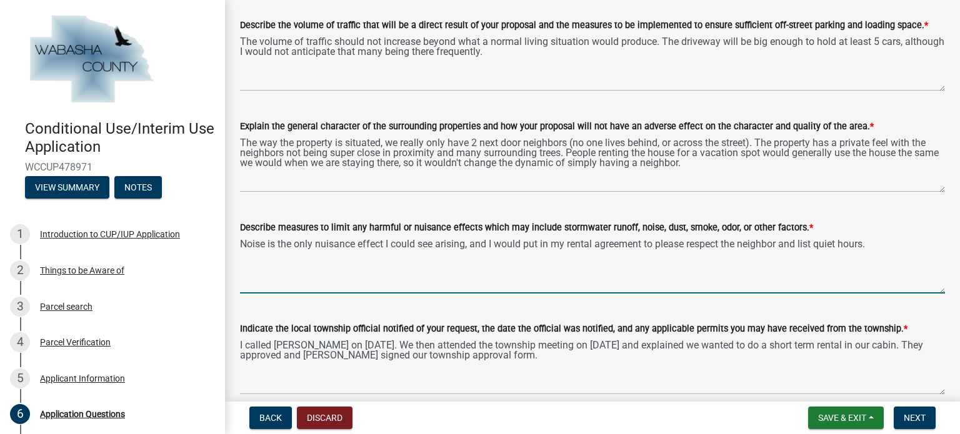
type textarea "Noise is the only nuisance effect I could see arising, and I would put in my re…"
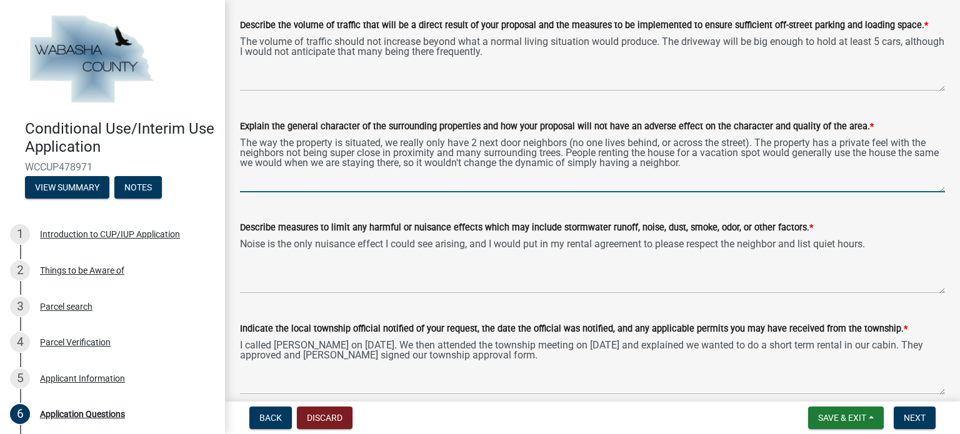
click at [600, 153] on textarea "The way the property is situated, we really only have 2 next door neighbors (no…" at bounding box center [592, 163] width 705 height 59
click at [763, 162] on textarea "The way the property is situated, we really only have 2 next door neighbors (no…" at bounding box center [592, 163] width 705 height 59
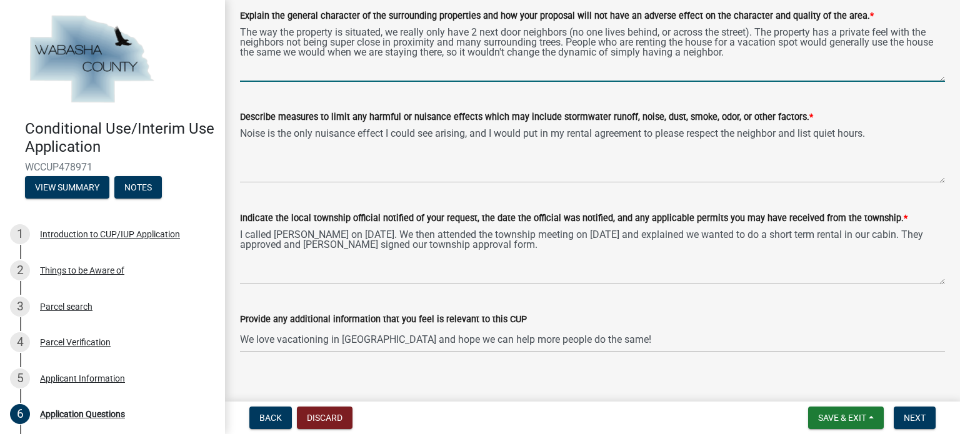
scroll to position [368, 0]
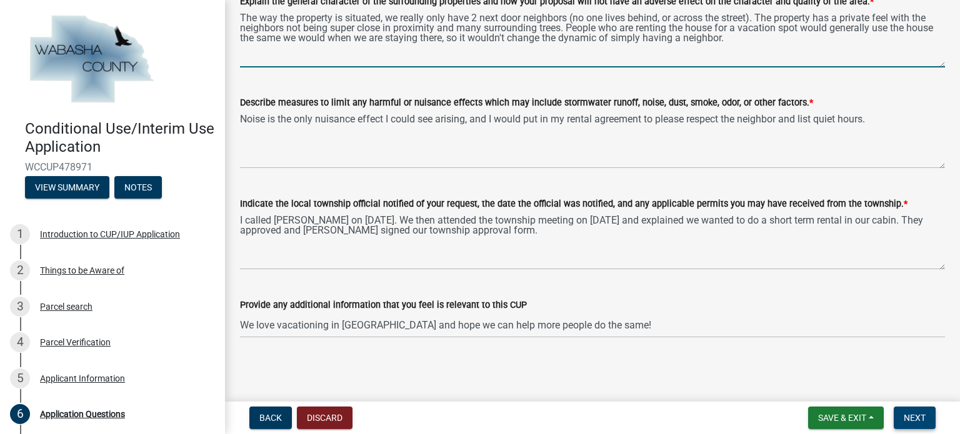
type textarea "The way the property is situated, we really only have 2 next door neighbors (no…"
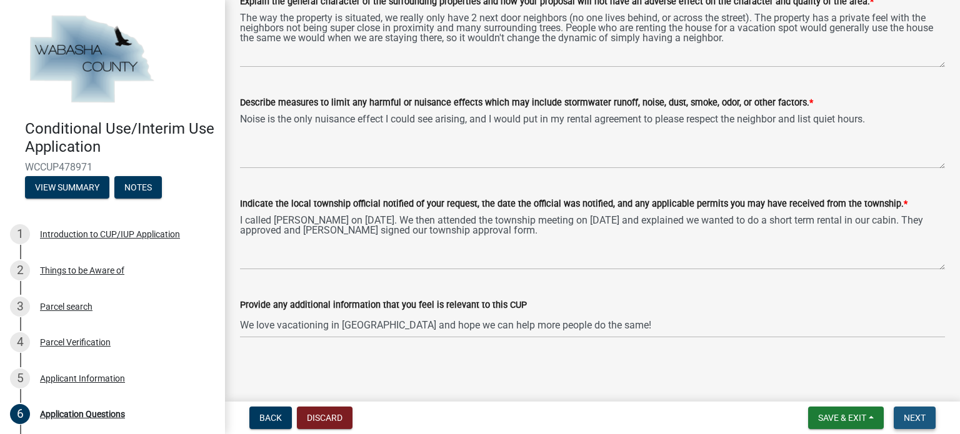
drag, startPoint x: 923, startPoint y: 419, endPoint x: 931, endPoint y: 426, distance: 10.6
click at [931, 426] on button "Next" at bounding box center [915, 418] width 42 height 23
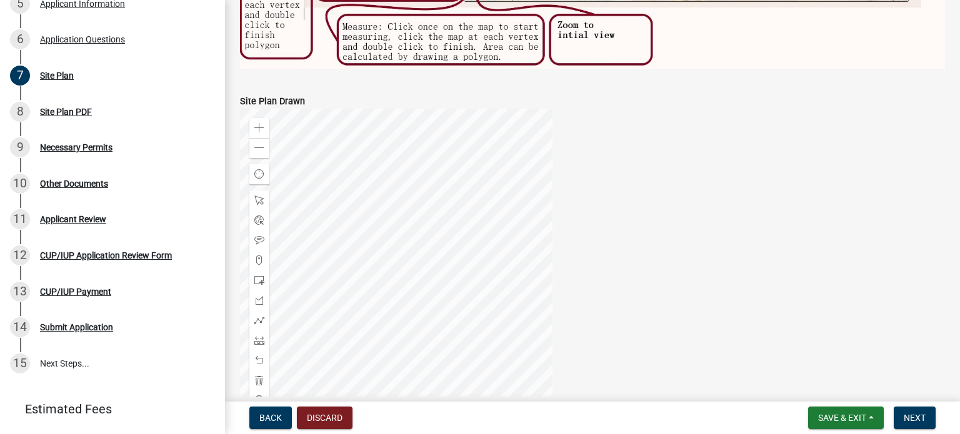
scroll to position [438, 0]
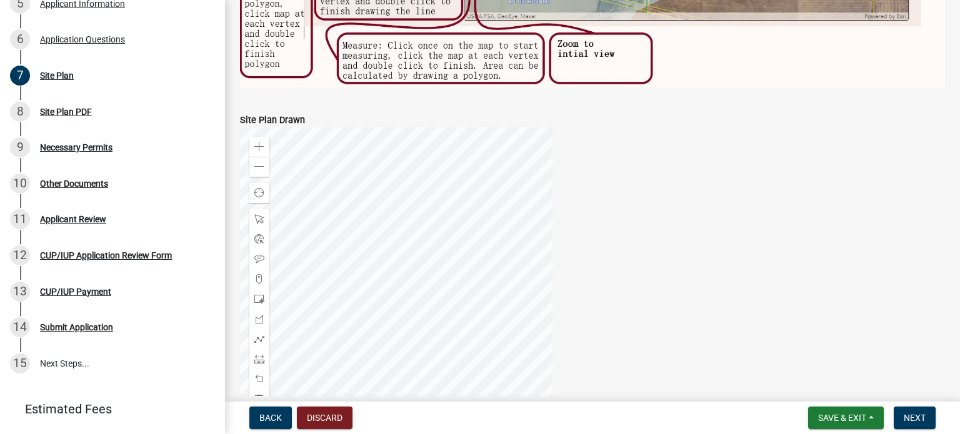
click at [431, 192] on div at bounding box center [396, 284] width 313 height 313
click at [400, 273] on div at bounding box center [396, 284] width 313 height 313
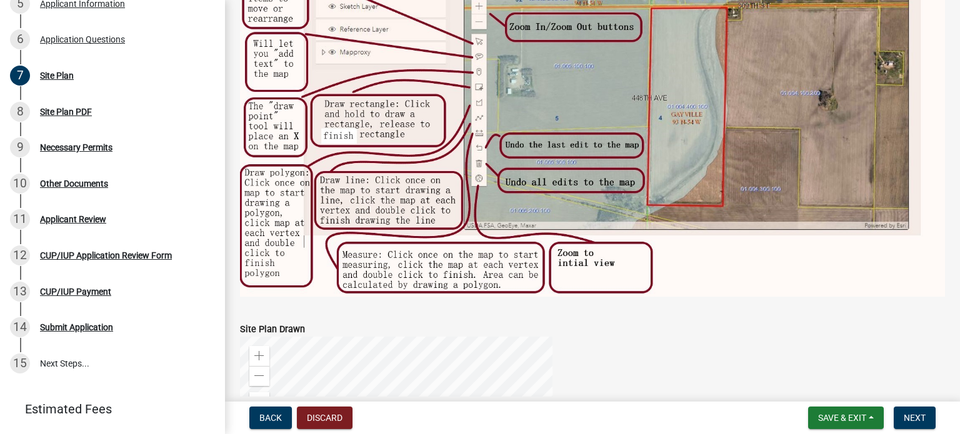
scroll to position [250, 0]
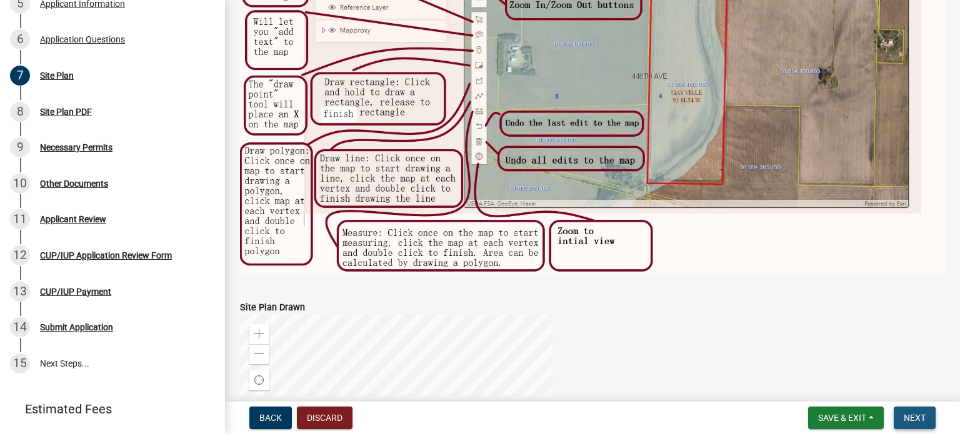
click at [918, 413] on span "Next" at bounding box center [915, 418] width 22 height 10
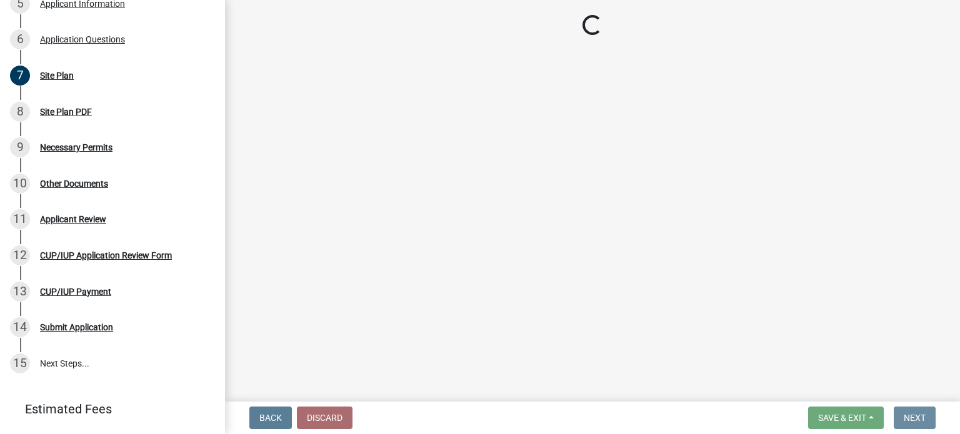
scroll to position [0, 0]
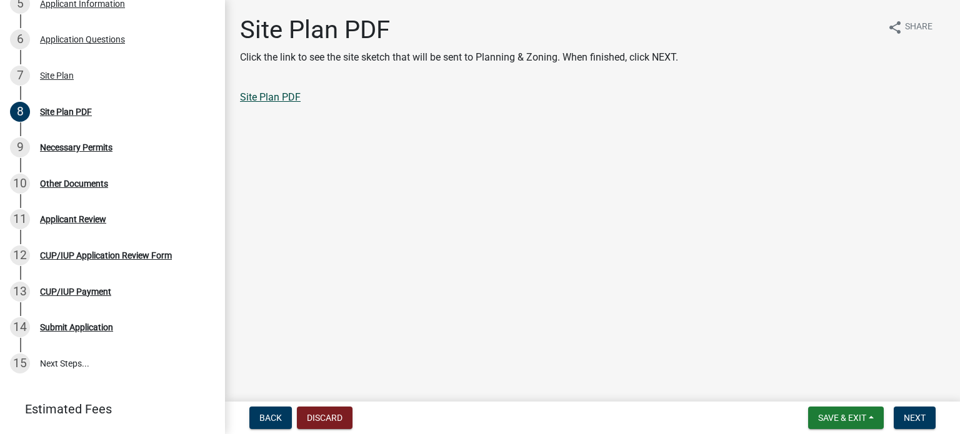
click at [263, 94] on link "Site Plan PDF" at bounding box center [270, 97] width 61 height 12
click at [269, 414] on span "Back" at bounding box center [270, 418] width 23 height 10
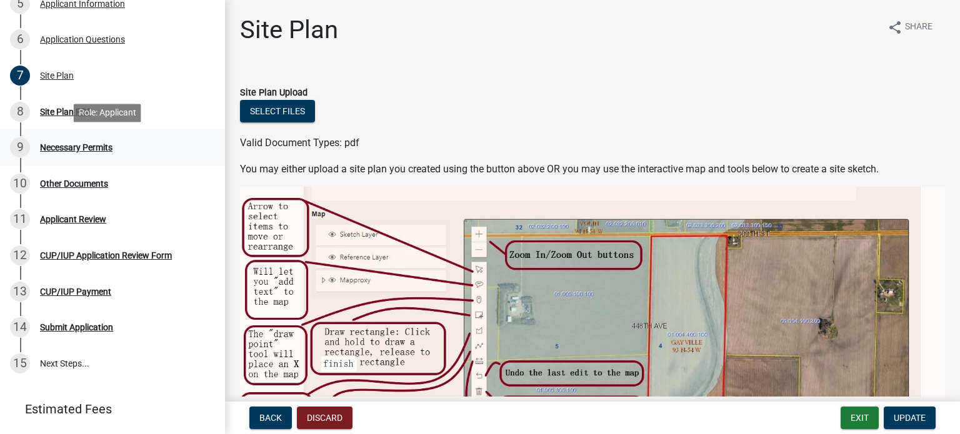
click at [72, 143] on div "Necessary Permits" at bounding box center [76, 147] width 73 height 9
click at [73, 144] on div "Necessary Permits" at bounding box center [76, 147] width 73 height 9
click at [108, 148] on div "Necessary Permits" at bounding box center [76, 147] width 73 height 9
click at [921, 417] on span "Update" at bounding box center [910, 418] width 32 height 10
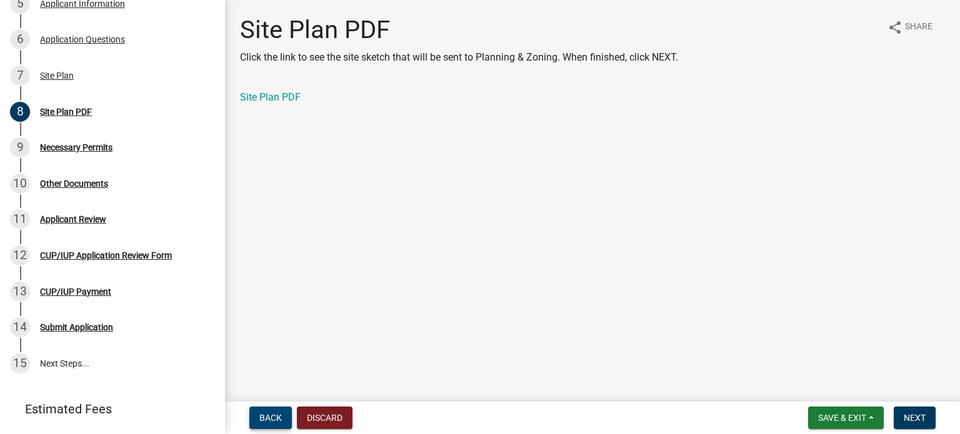
click at [274, 417] on span "Back" at bounding box center [270, 418] width 23 height 10
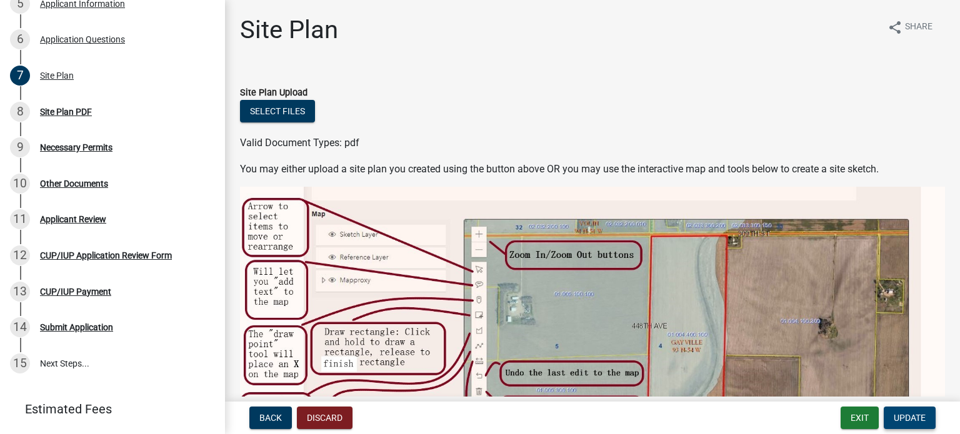
click at [905, 420] on span "Update" at bounding box center [910, 418] width 32 height 10
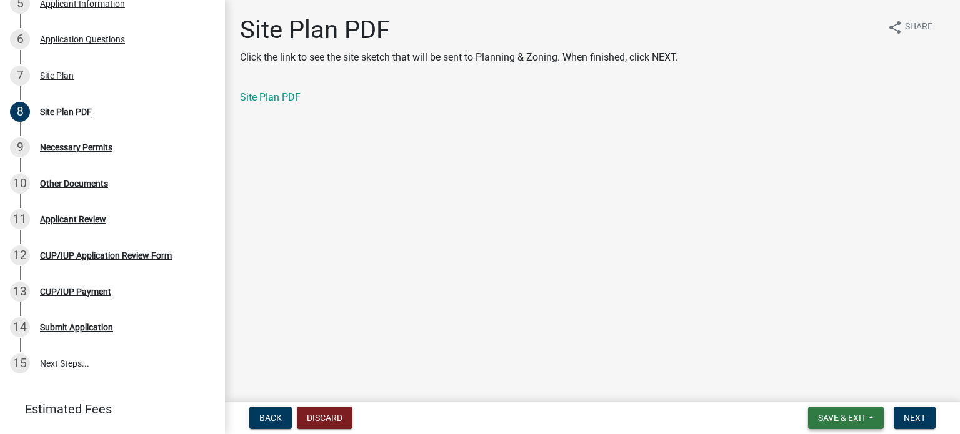
click at [860, 415] on span "Save & Exit" at bounding box center [842, 418] width 48 height 10
click at [825, 386] on button "Save & Exit" at bounding box center [834, 386] width 100 height 30
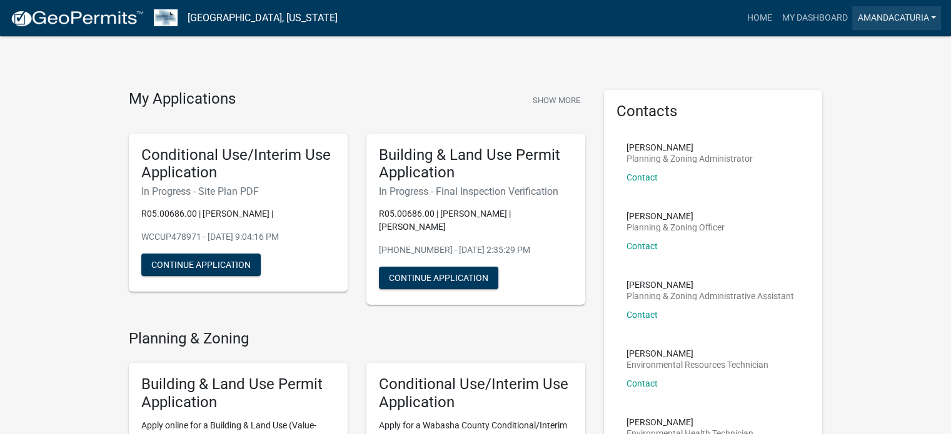
click at [911, 19] on link "amandacaturia" at bounding box center [896, 18] width 89 height 24
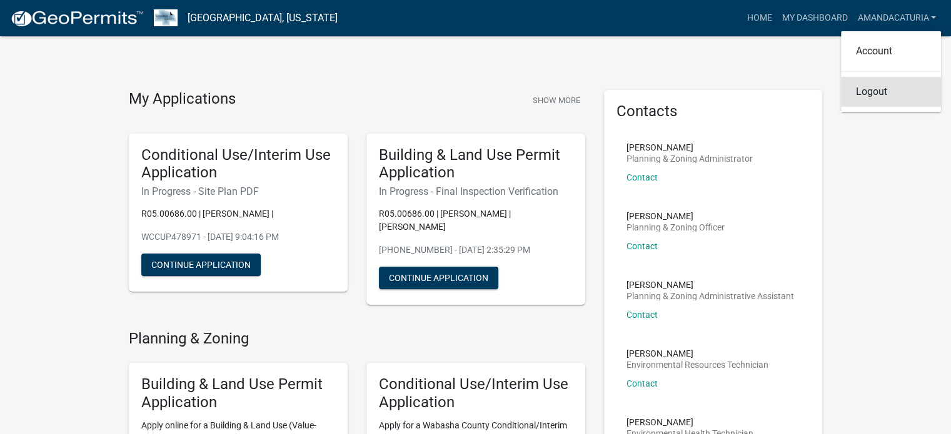
click at [866, 91] on link "Logout" at bounding box center [891, 92] width 100 height 30
